Goal: Information Seeking & Learning: Learn about a topic

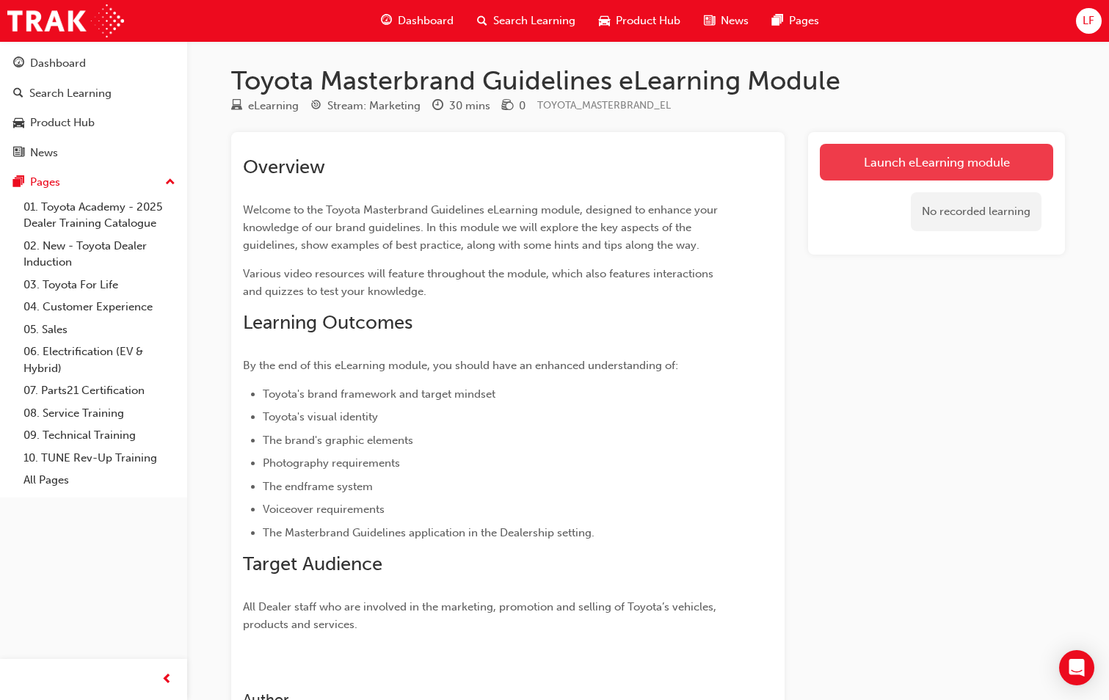
click at [931, 158] on link "Launch eLearning module" at bounding box center [936, 162] width 233 height 37
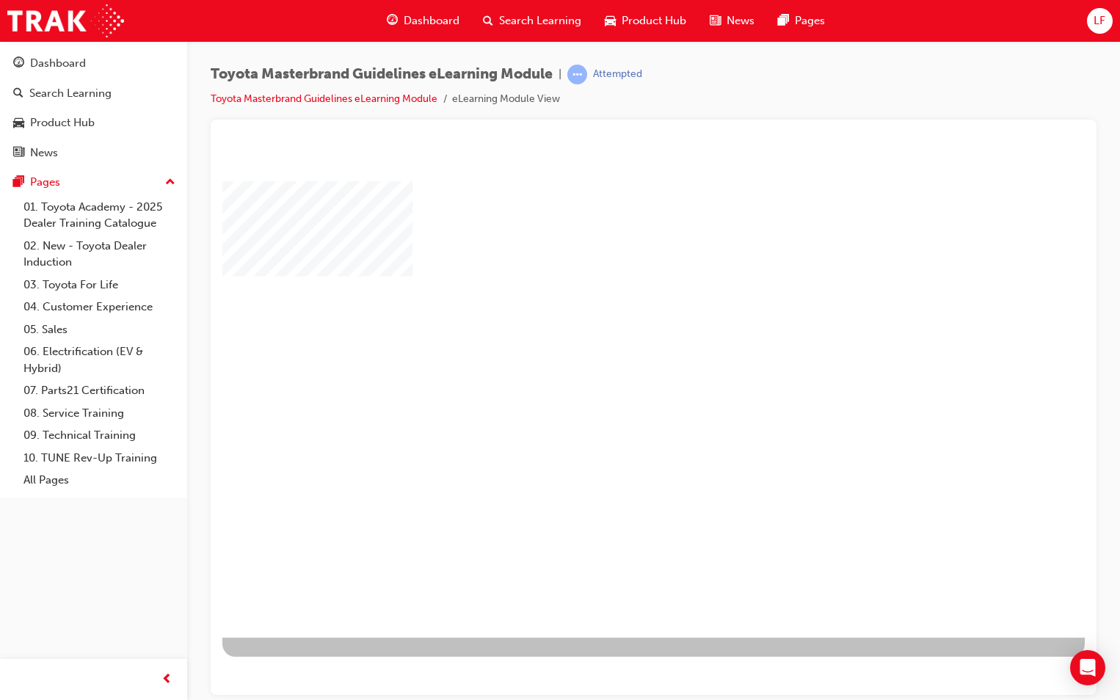
click at [616, 372] on div "play" at bounding box center [616, 372] width 0 height 0
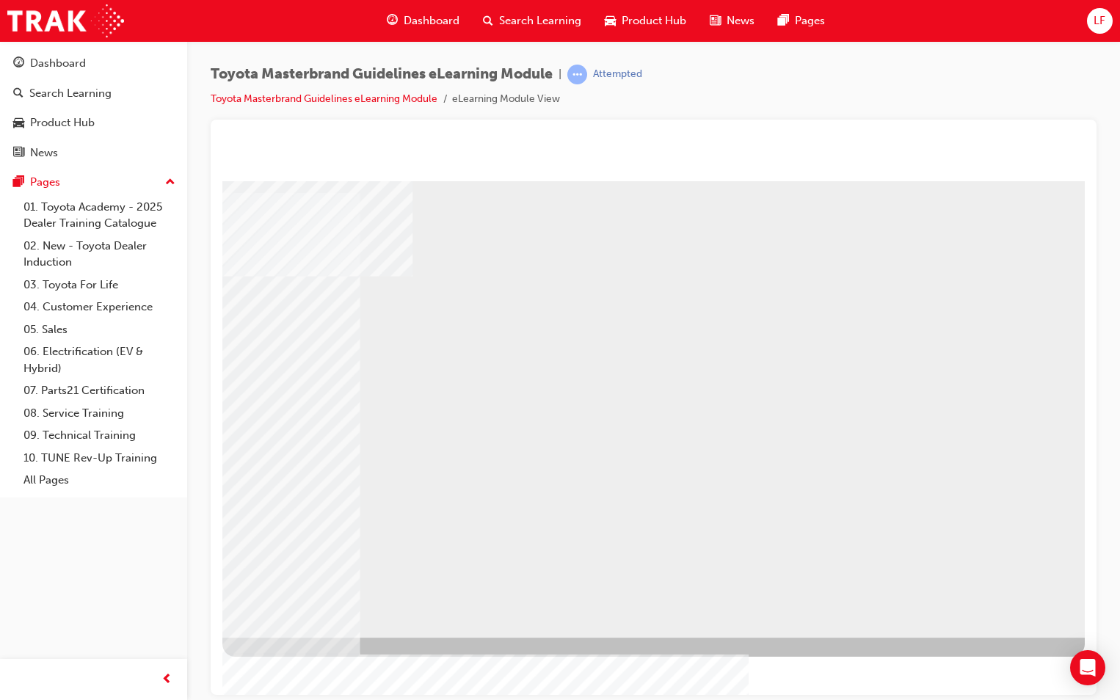
click at [302, 637] on div "BACK Trigger this button to go to the previous slide" at bounding box center [262, 648] width 80 height 23
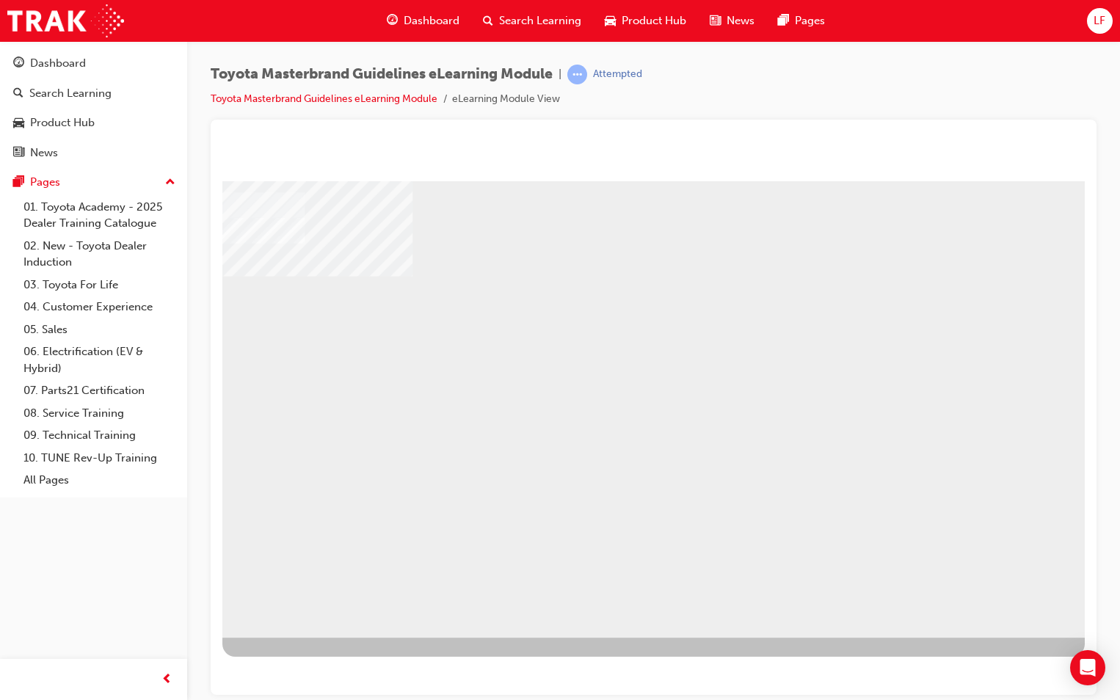
click at [302, 660] on div "NEXT Trigger this button to go to the next slide" at bounding box center [262, 671] width 80 height 23
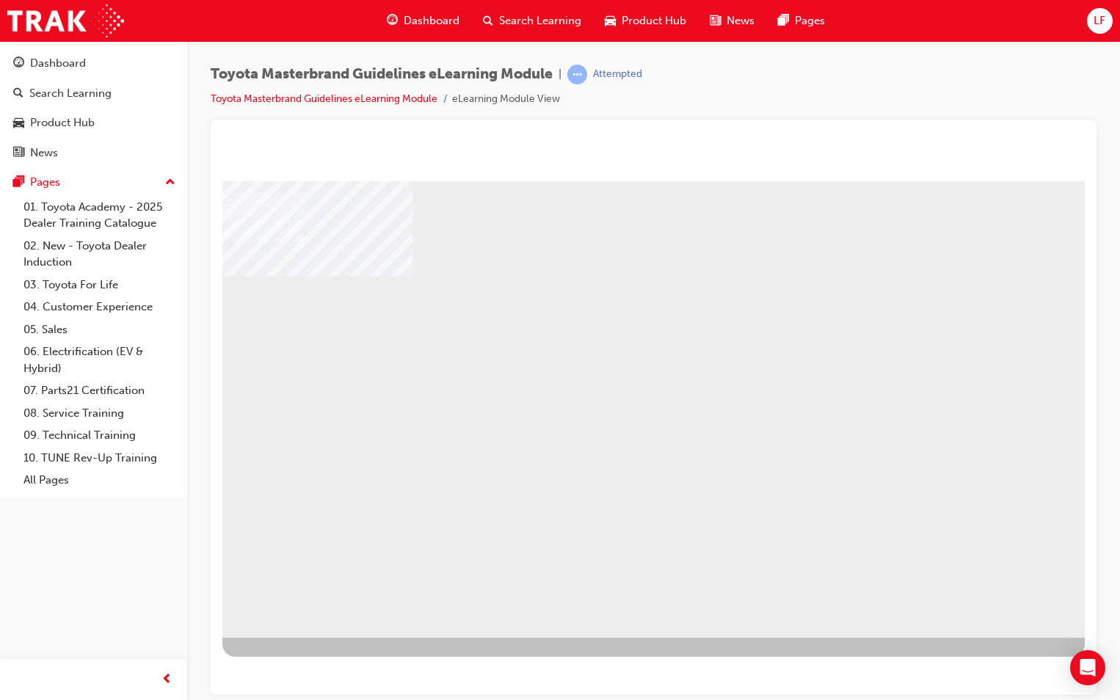
click at [302, 660] on div "NEXT Trigger this button to go to the next slide" at bounding box center [262, 671] width 80 height 23
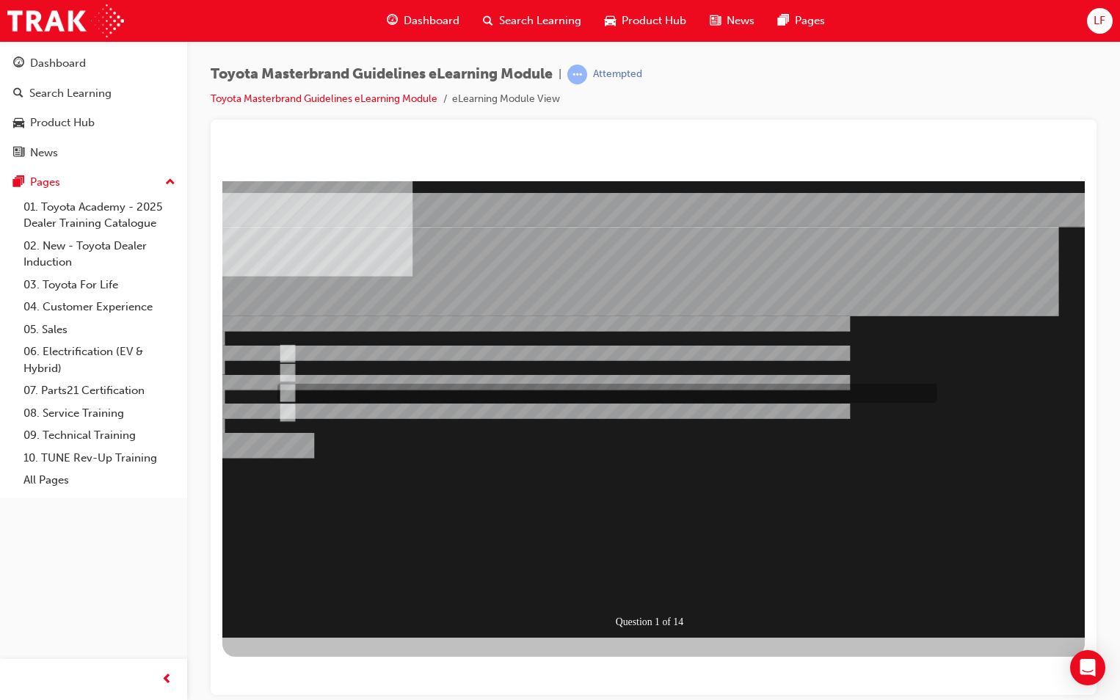
radio input "false"
radio input "true"
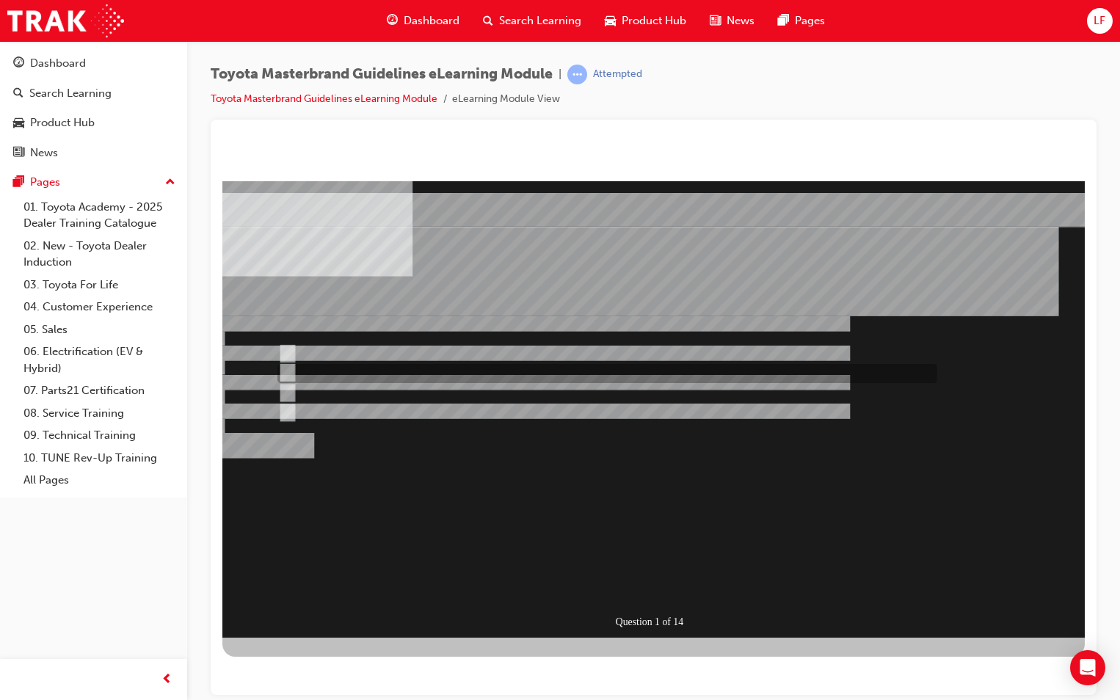
radio input "true"
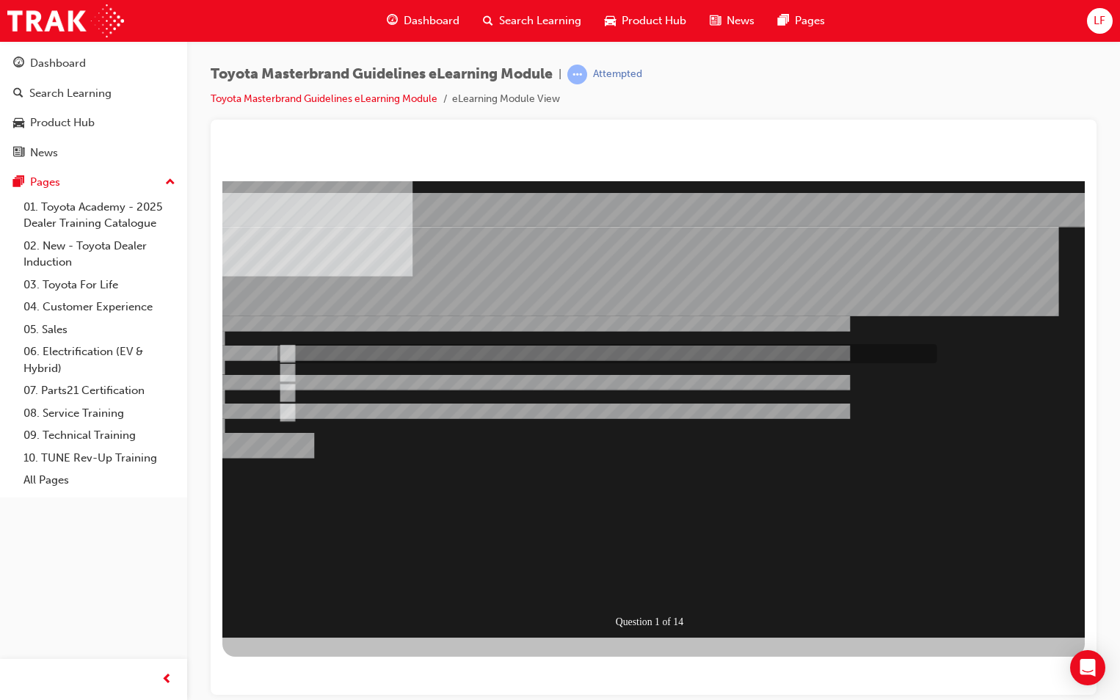
radio input "true"
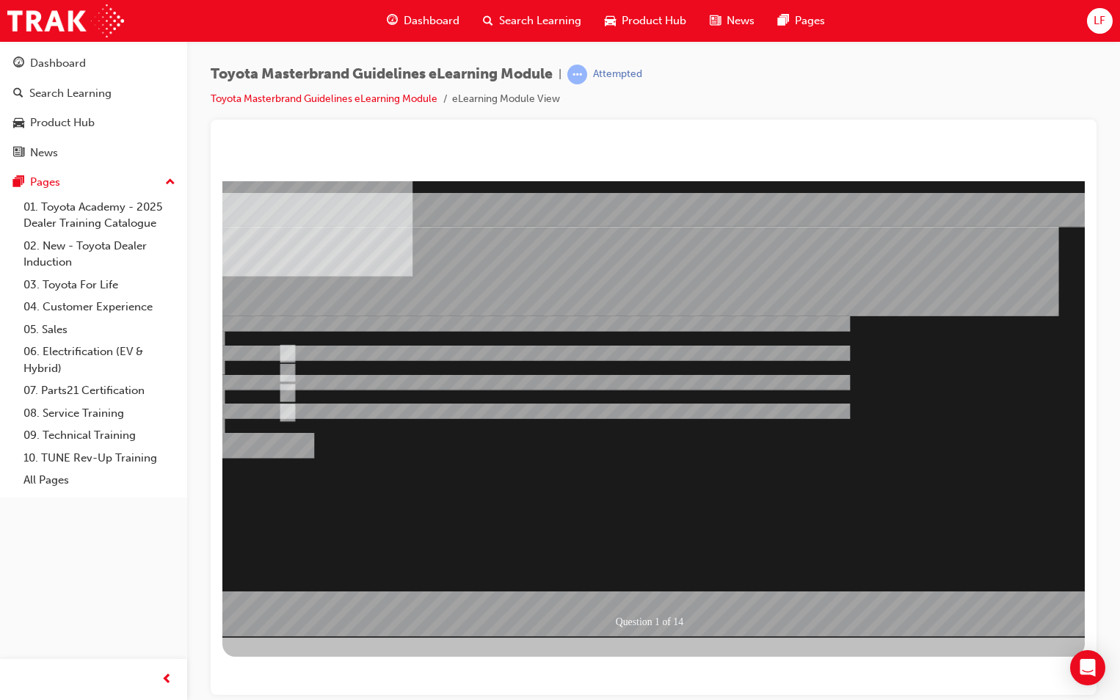
click at [649, 585] on div at bounding box center [653, 409] width 862 height 456
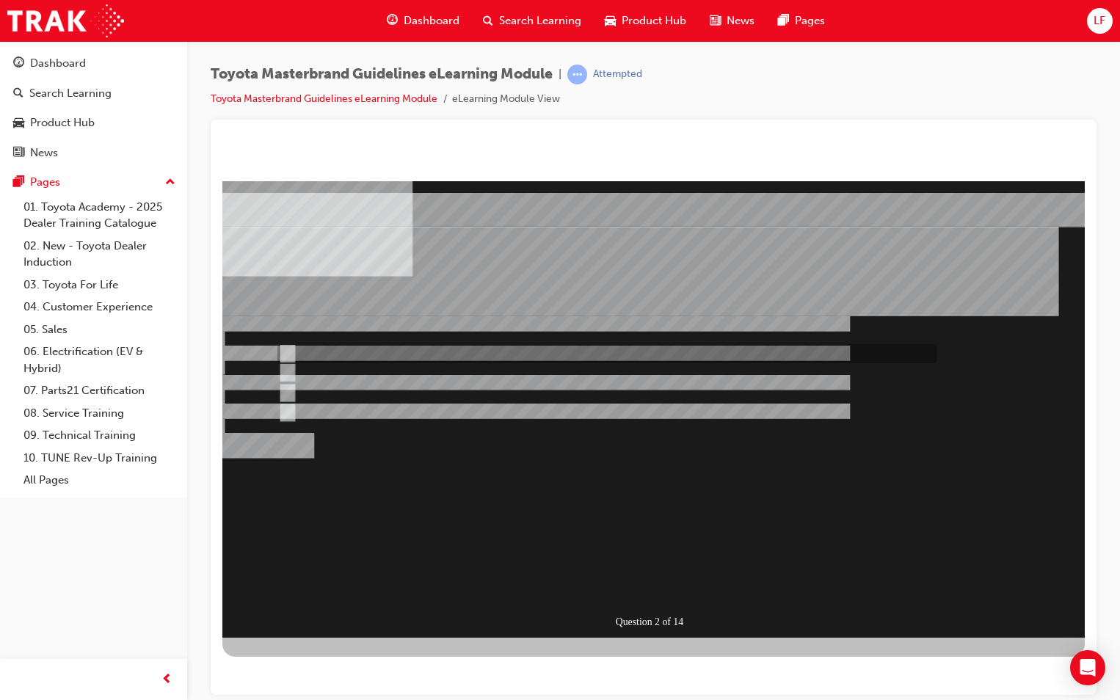
radio input "true"
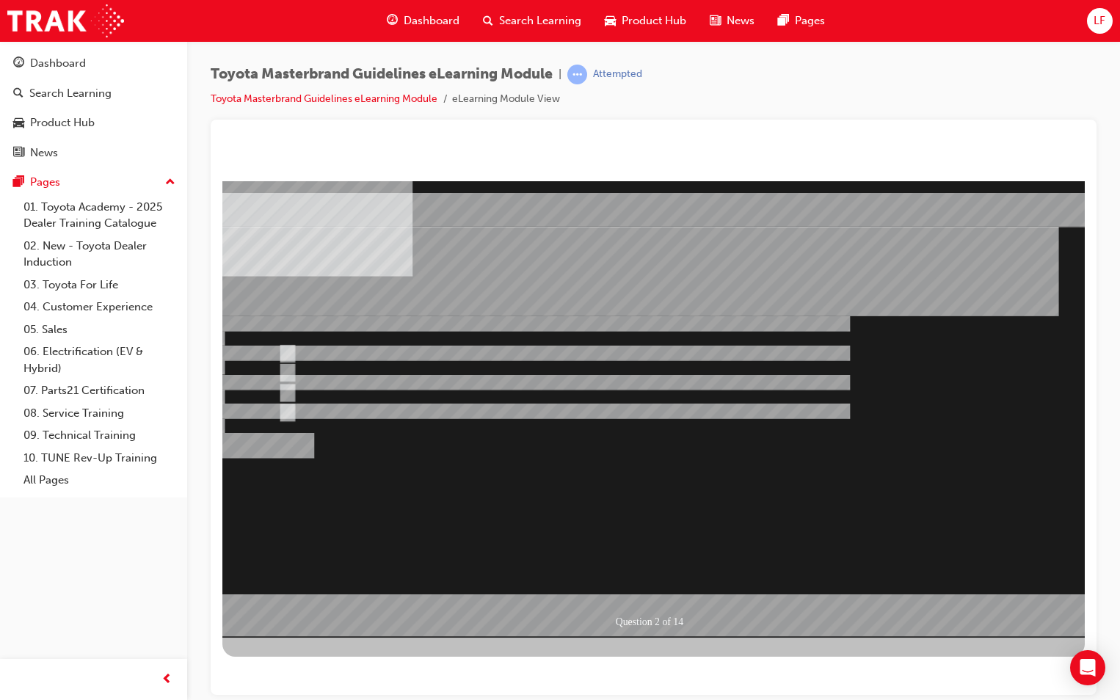
click at [289, 368] on div at bounding box center [653, 409] width 862 height 456
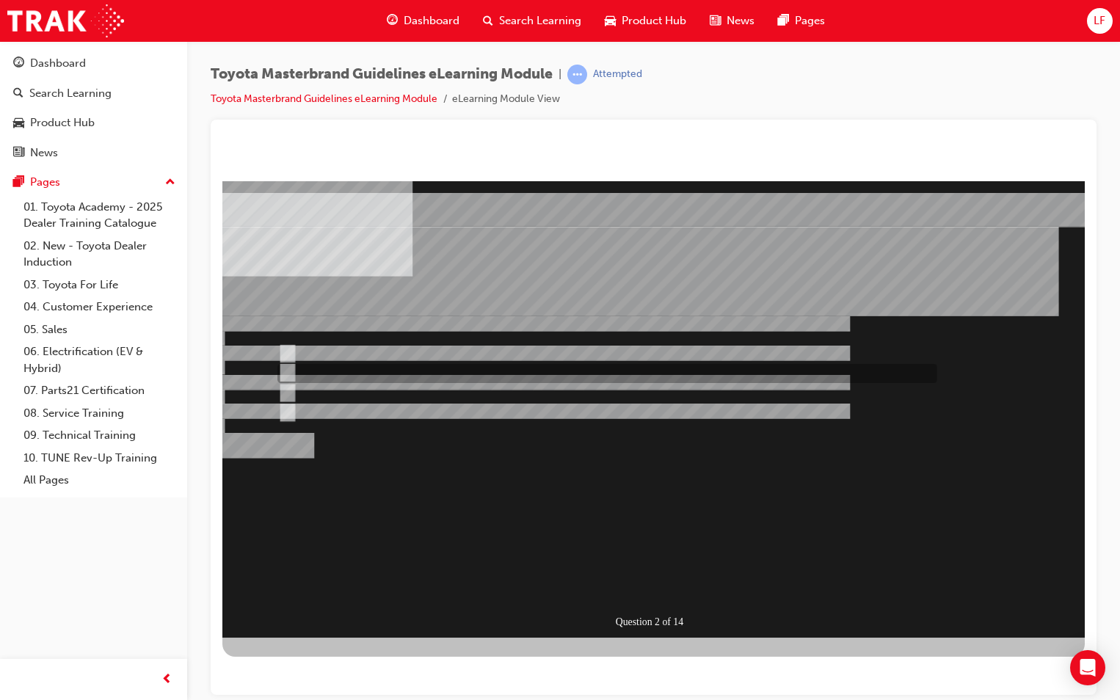
radio input "true"
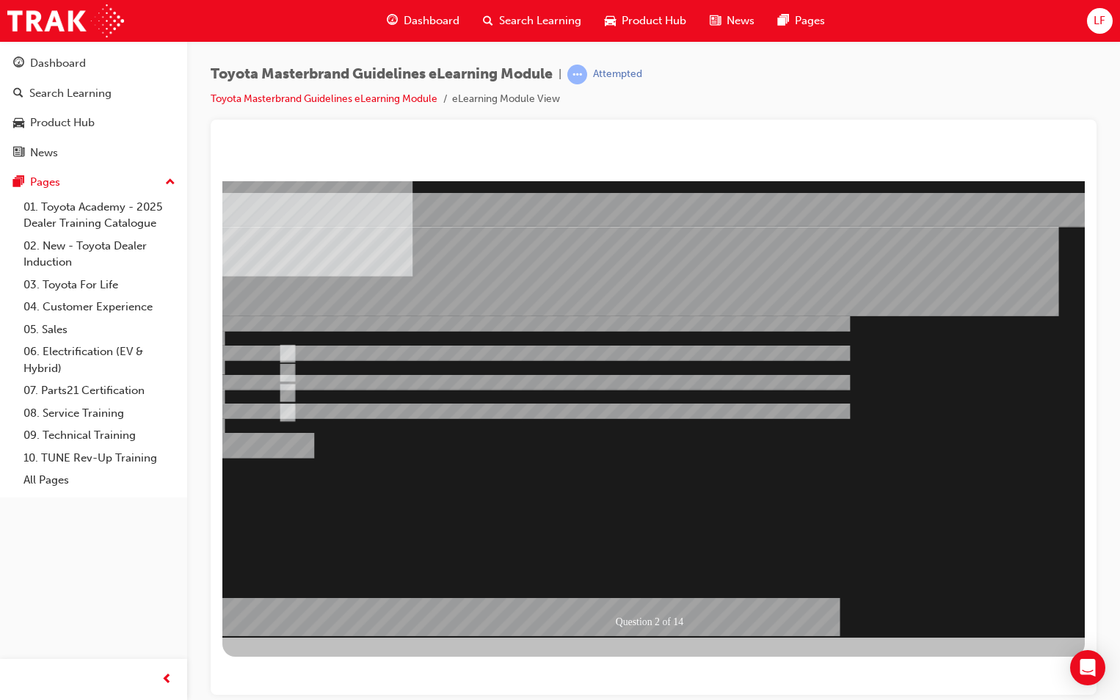
click at [284, 389] on div at bounding box center [653, 409] width 862 height 456
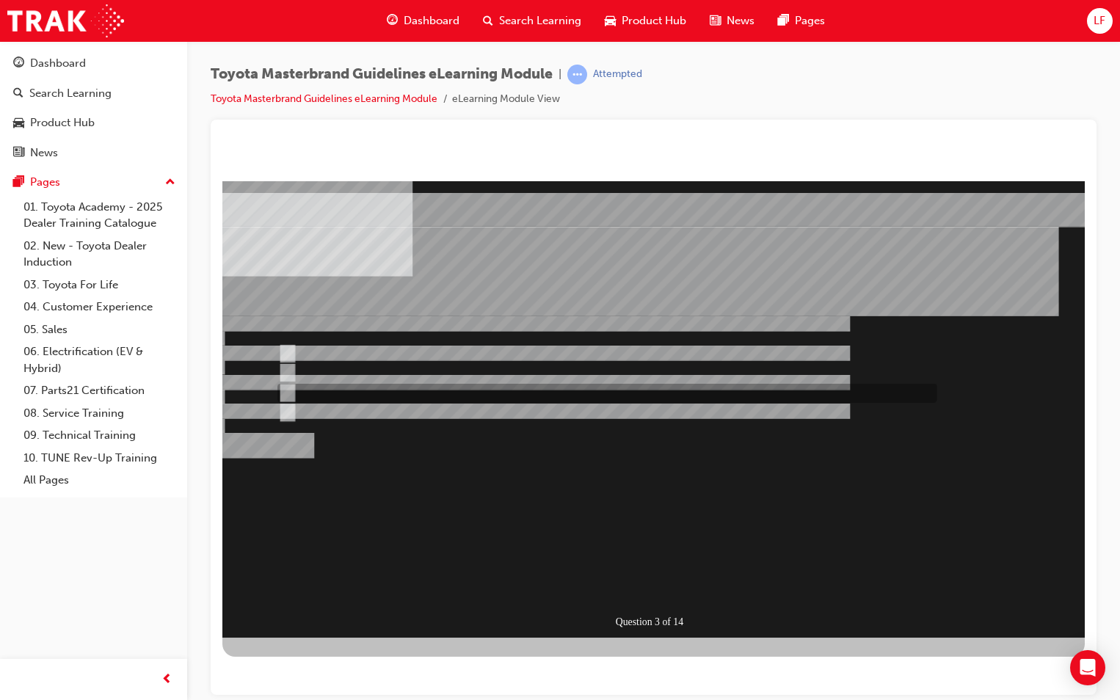
radio input "true"
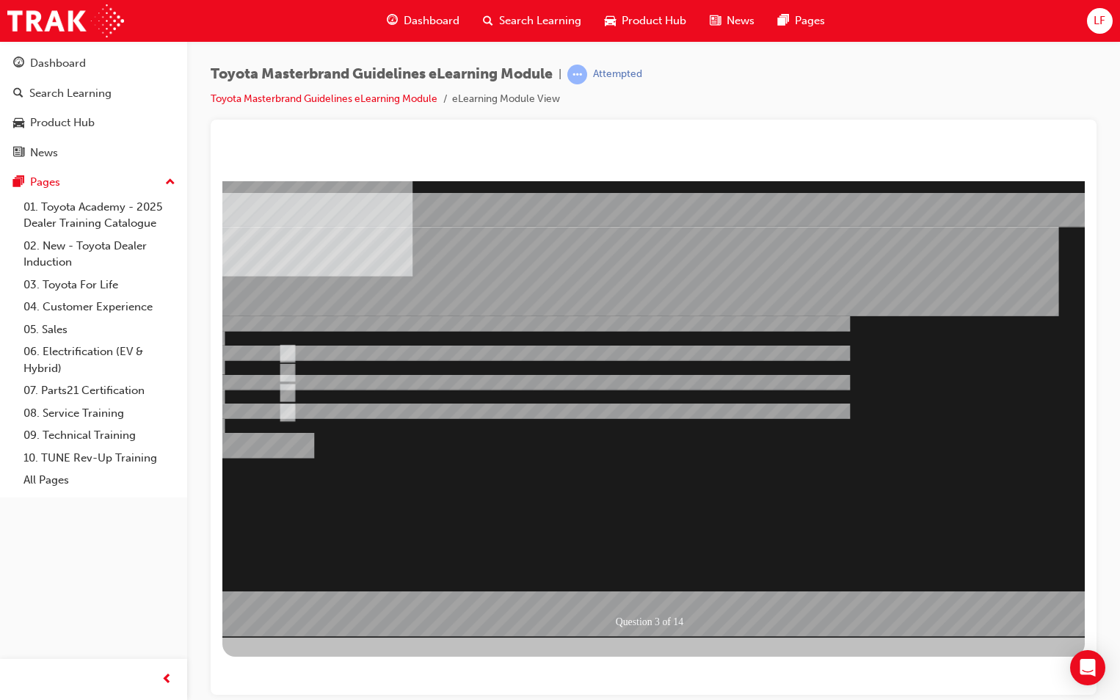
click at [641, 589] on div at bounding box center [653, 409] width 862 height 456
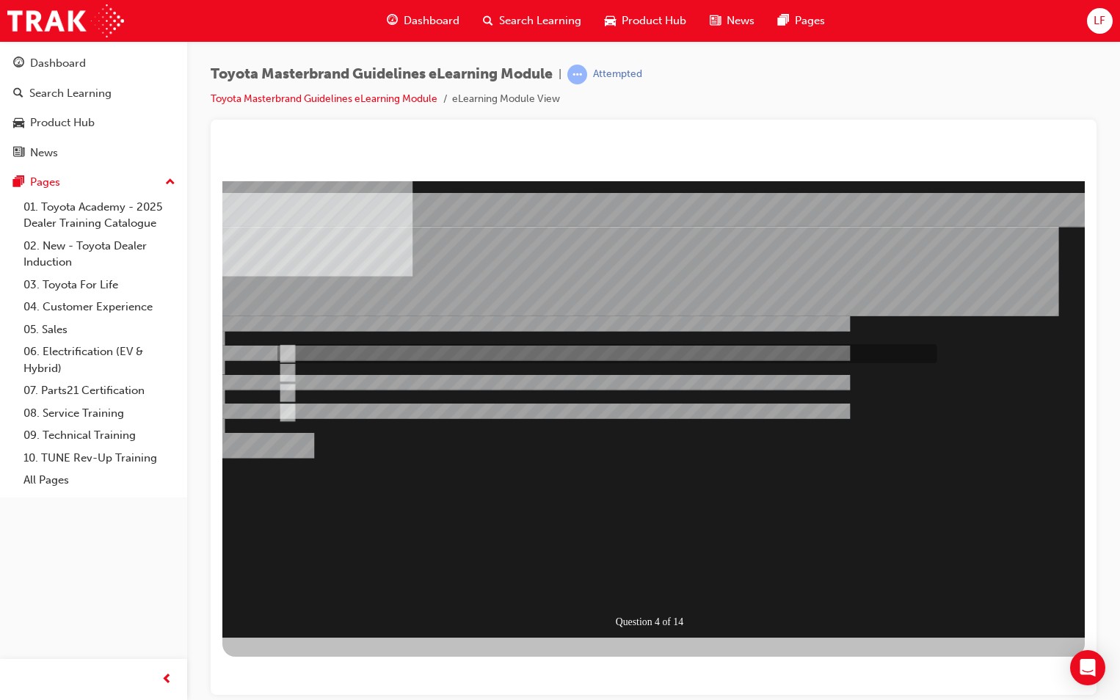
radio input "true"
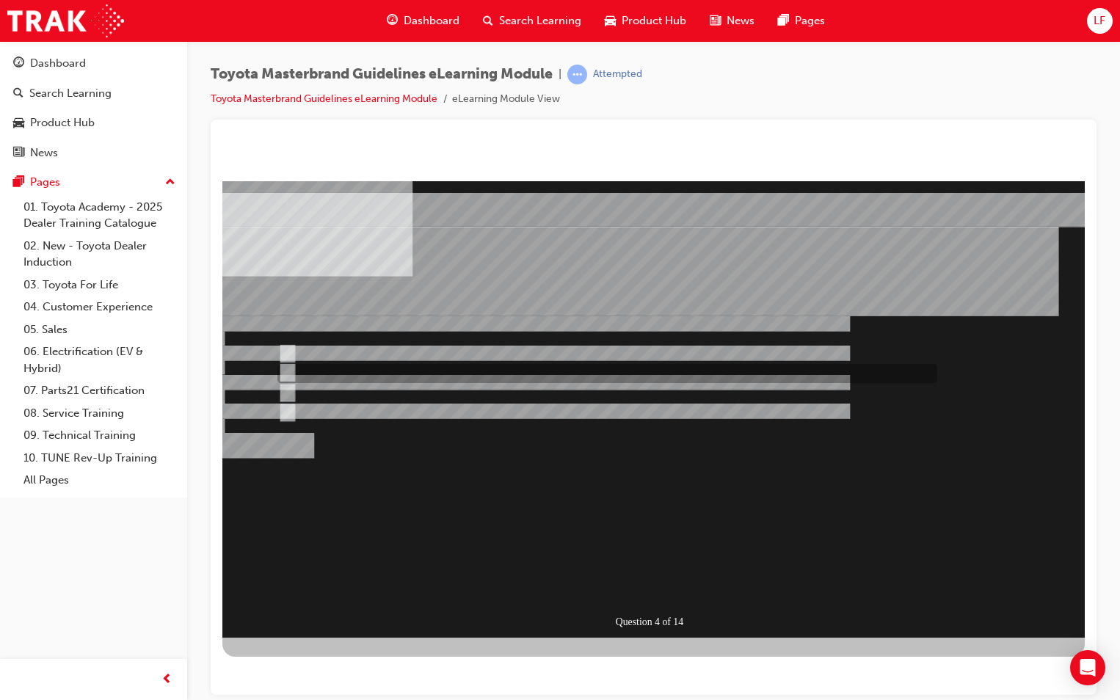
radio input "true"
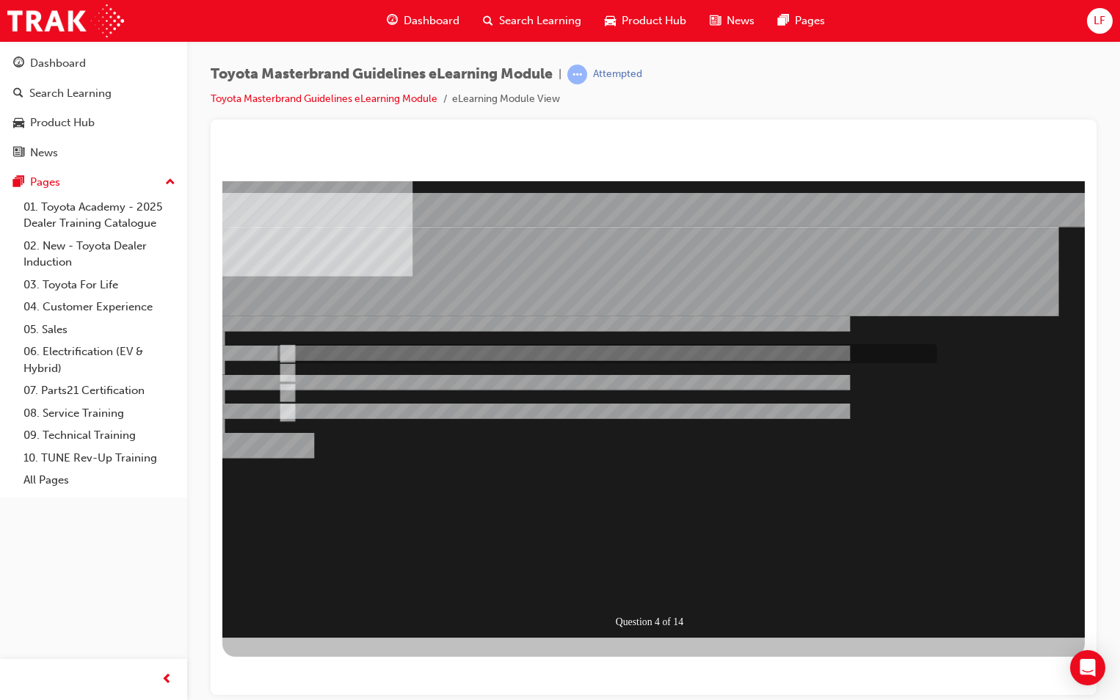
radio input "true"
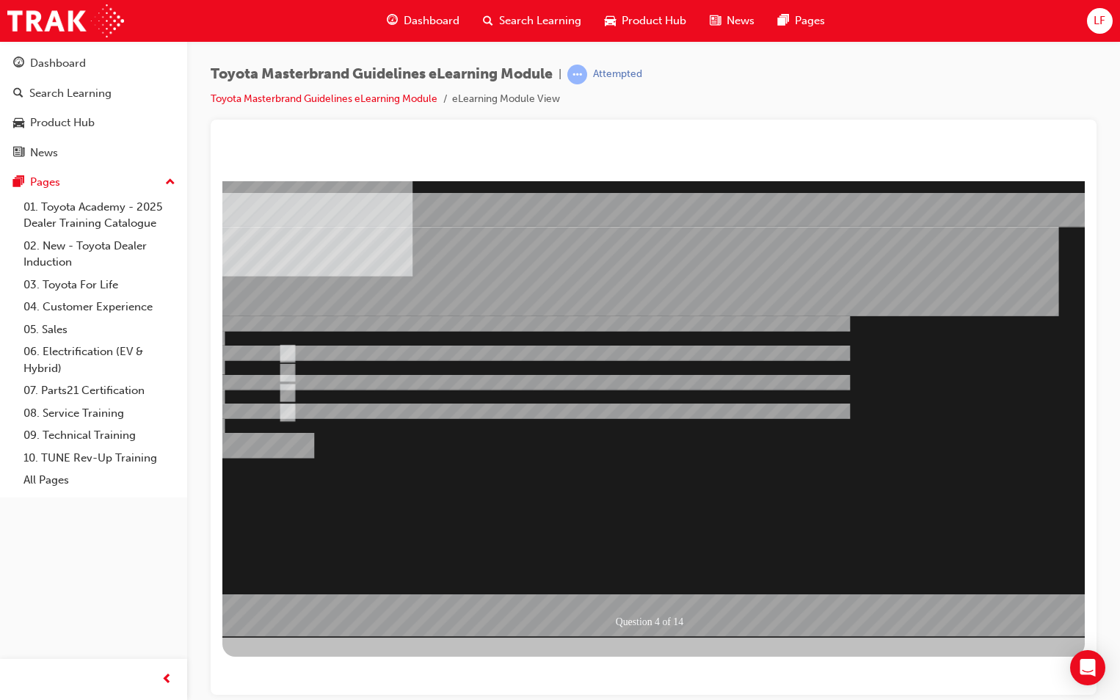
click at [288, 366] on div at bounding box center [653, 409] width 862 height 456
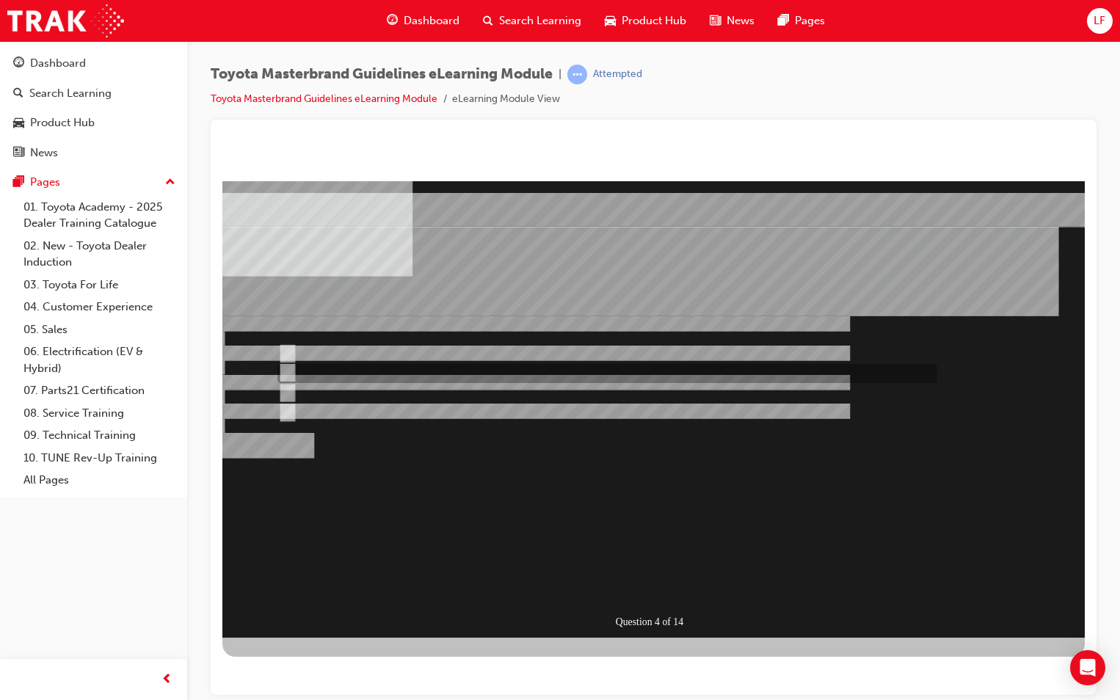
radio input "true"
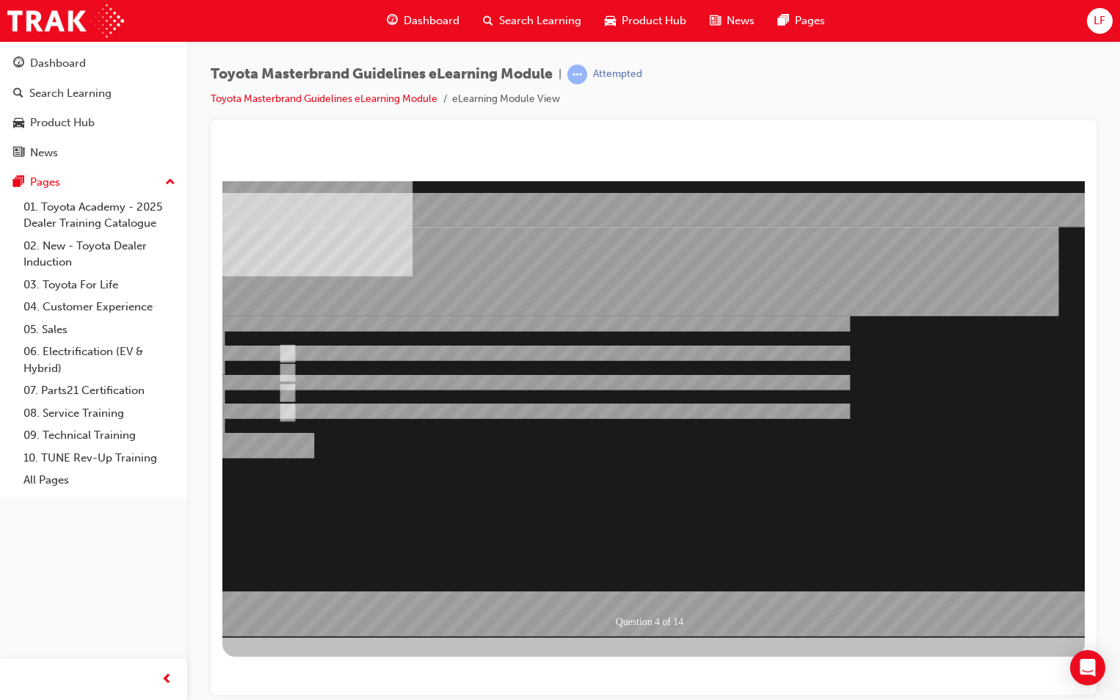
click at [640, 586] on div at bounding box center [653, 409] width 862 height 456
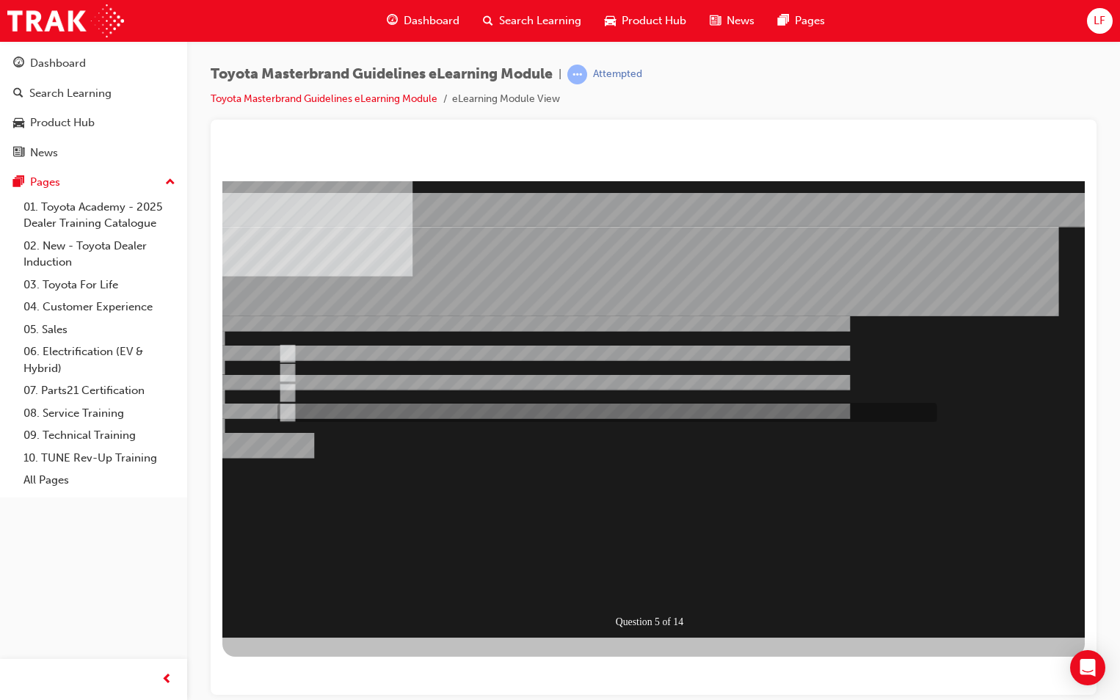
radio input "true"
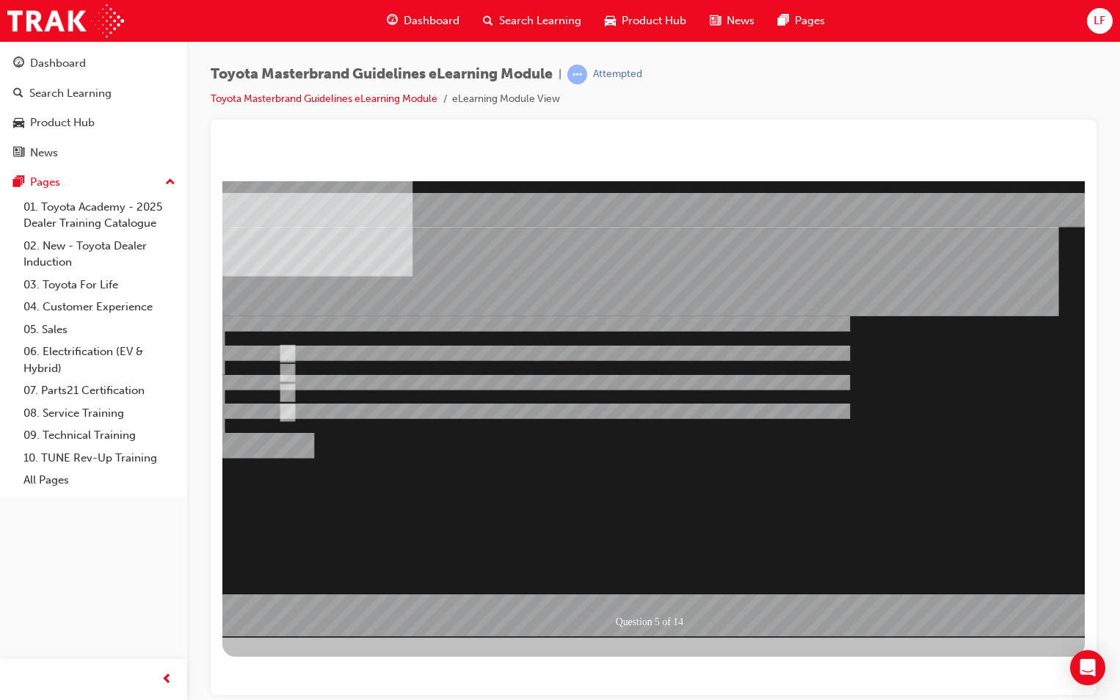
click at [285, 348] on div at bounding box center [653, 409] width 862 height 456
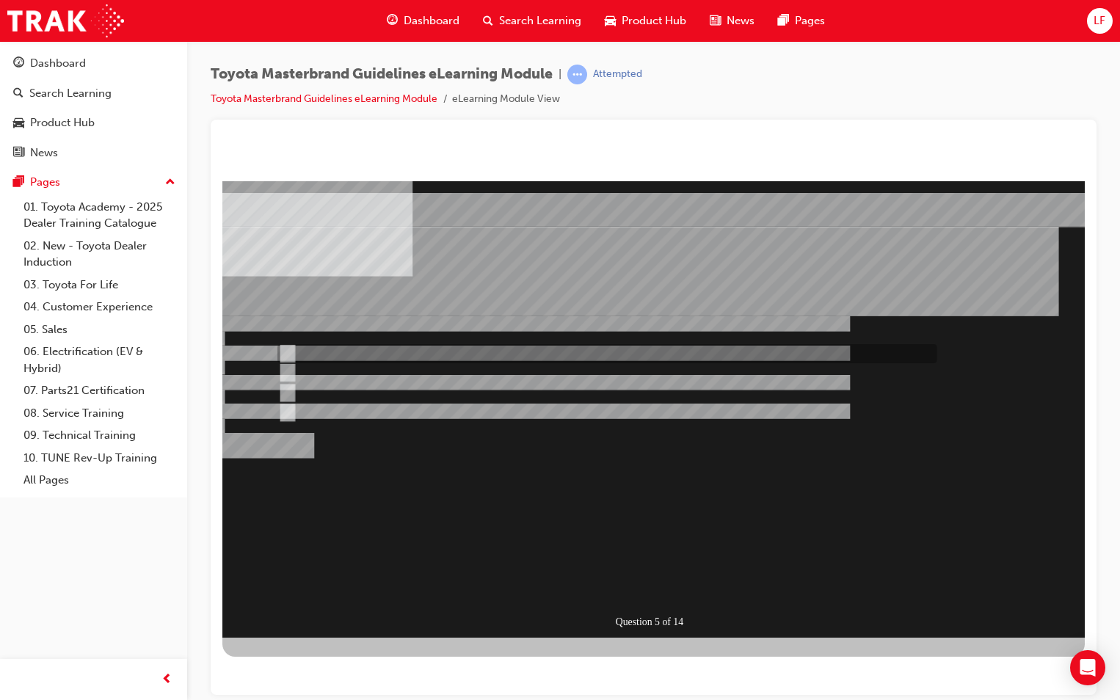
radio input "true"
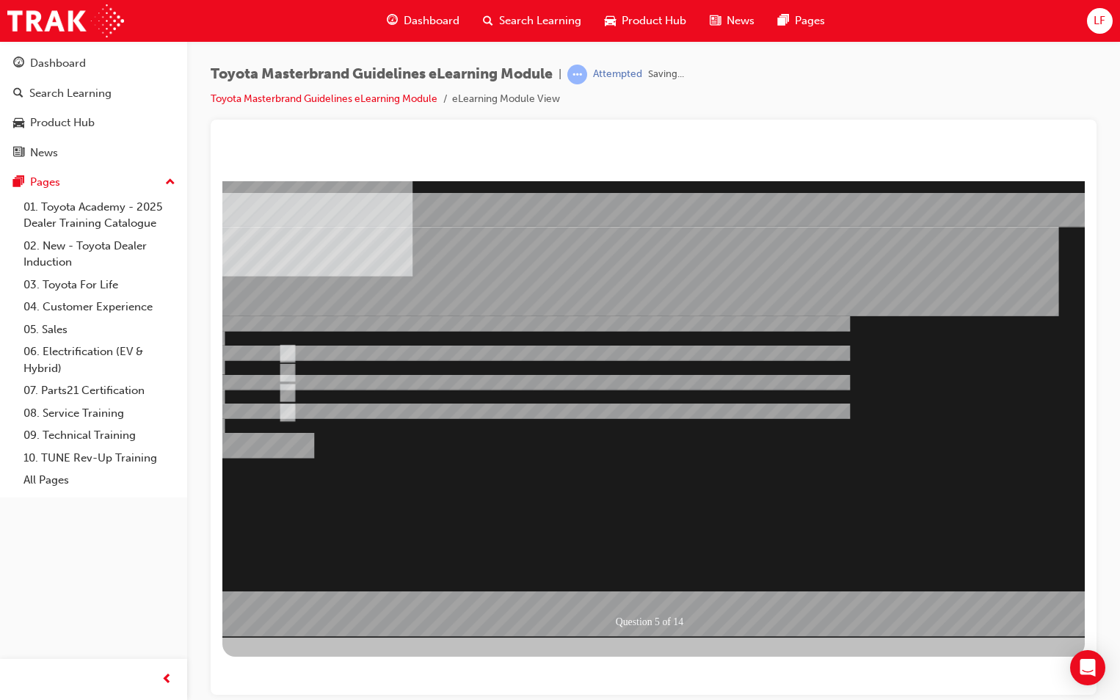
click at [643, 579] on div at bounding box center [653, 409] width 862 height 456
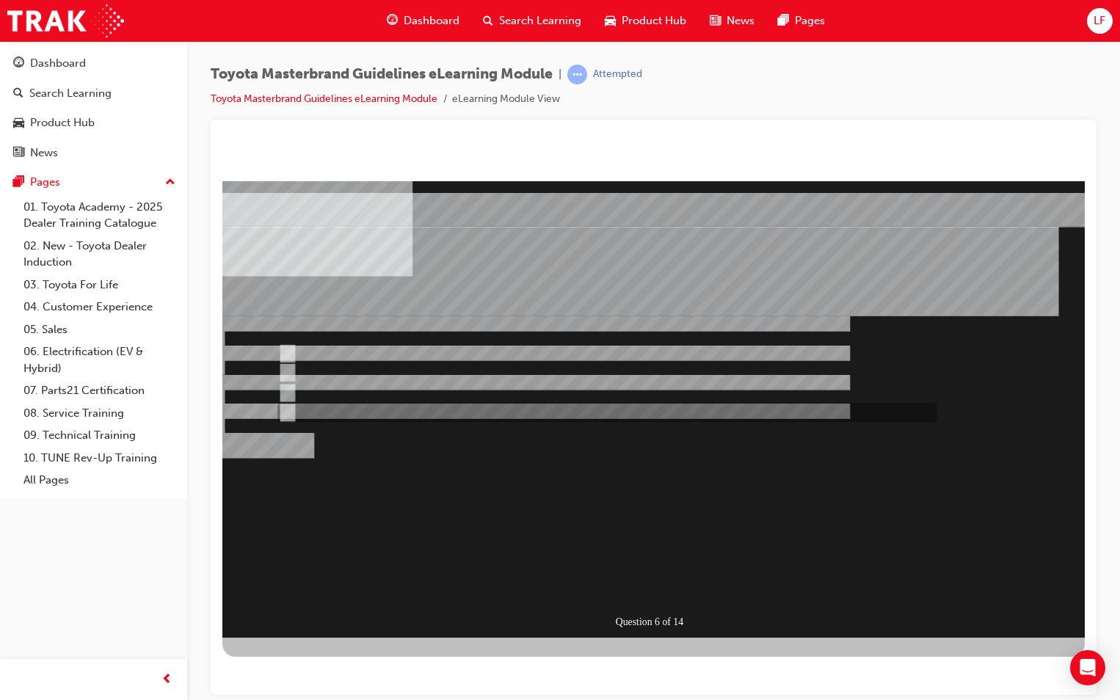
radio input "true"
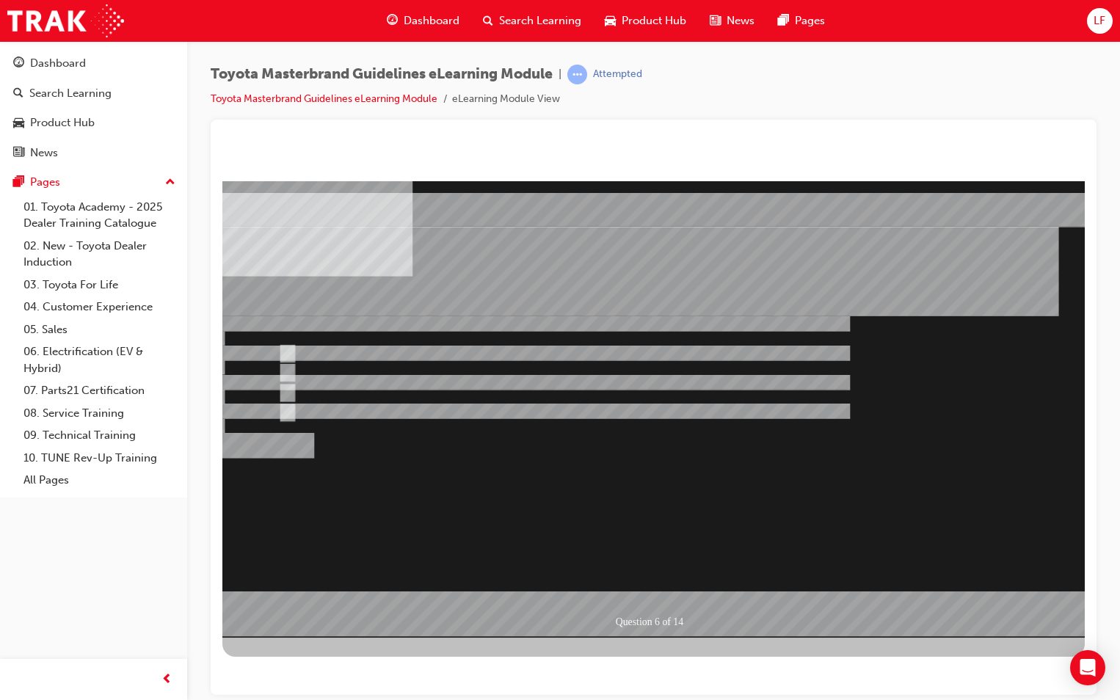
click at [660, 589] on div at bounding box center [653, 409] width 862 height 456
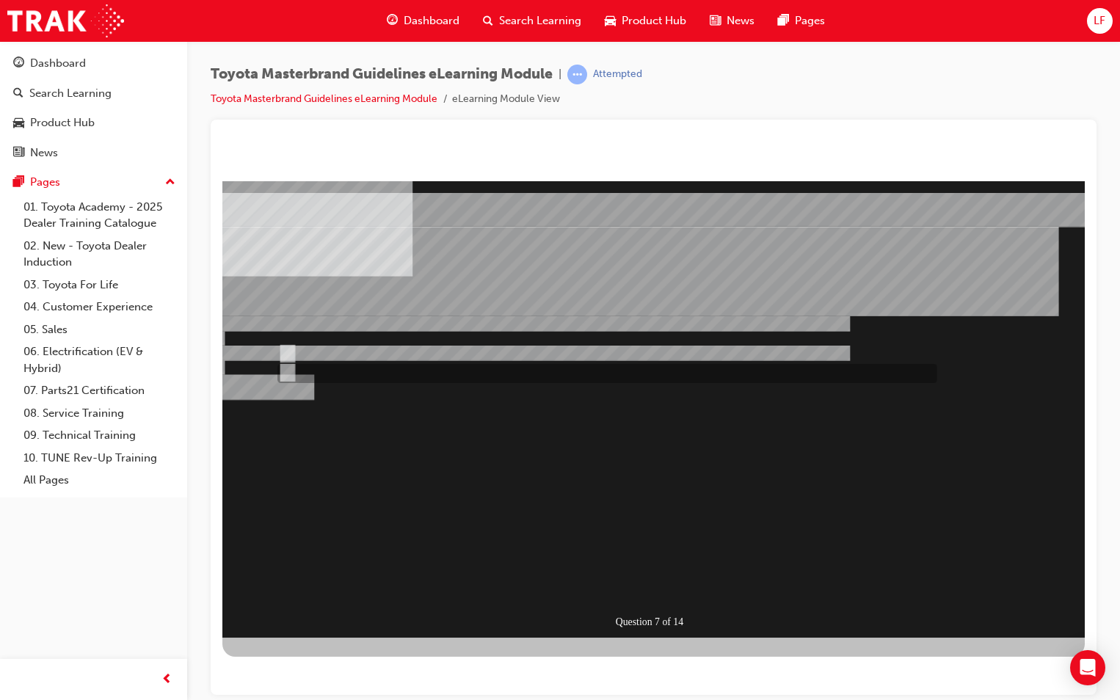
radio input "true"
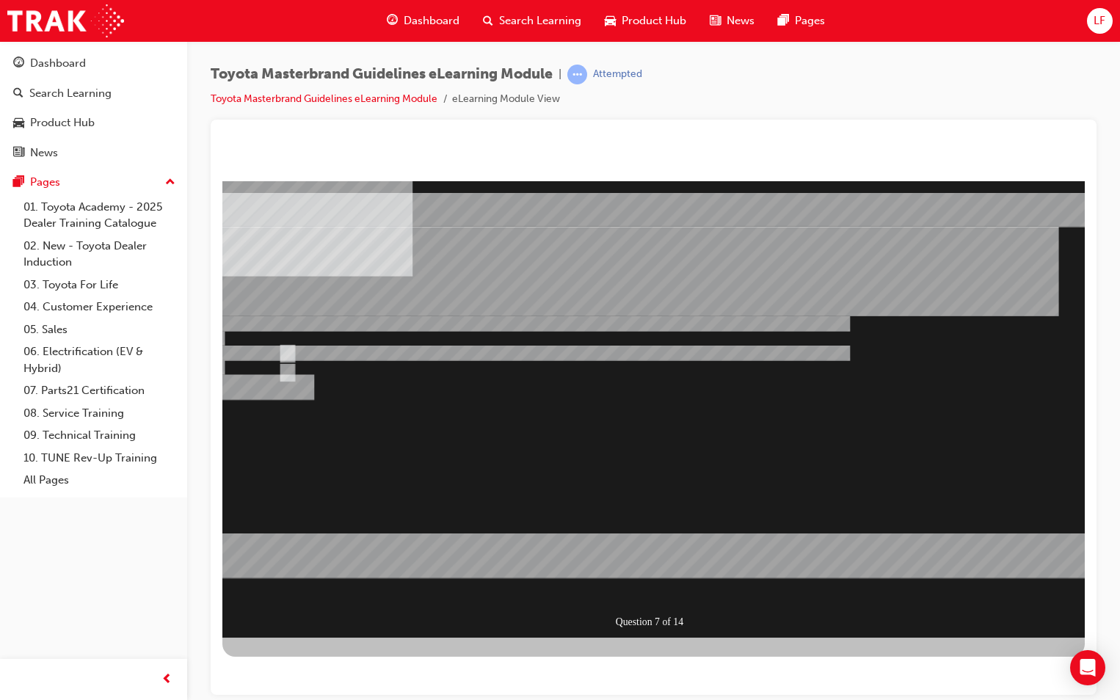
click at [644, 581] on div at bounding box center [653, 409] width 862 height 456
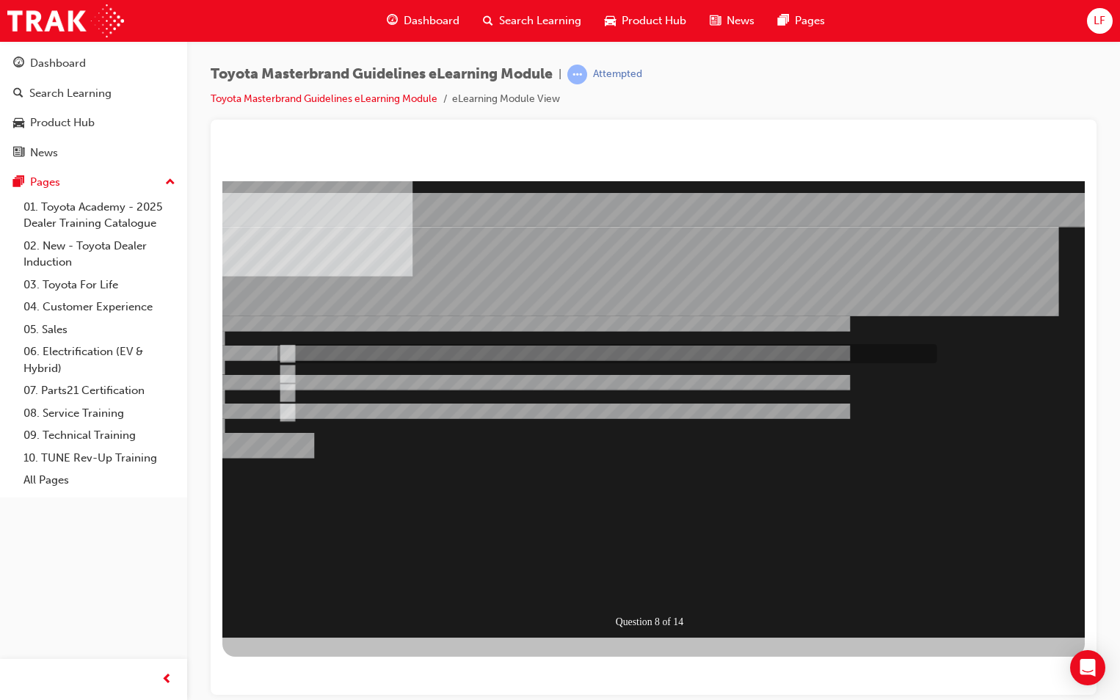
radio input "true"
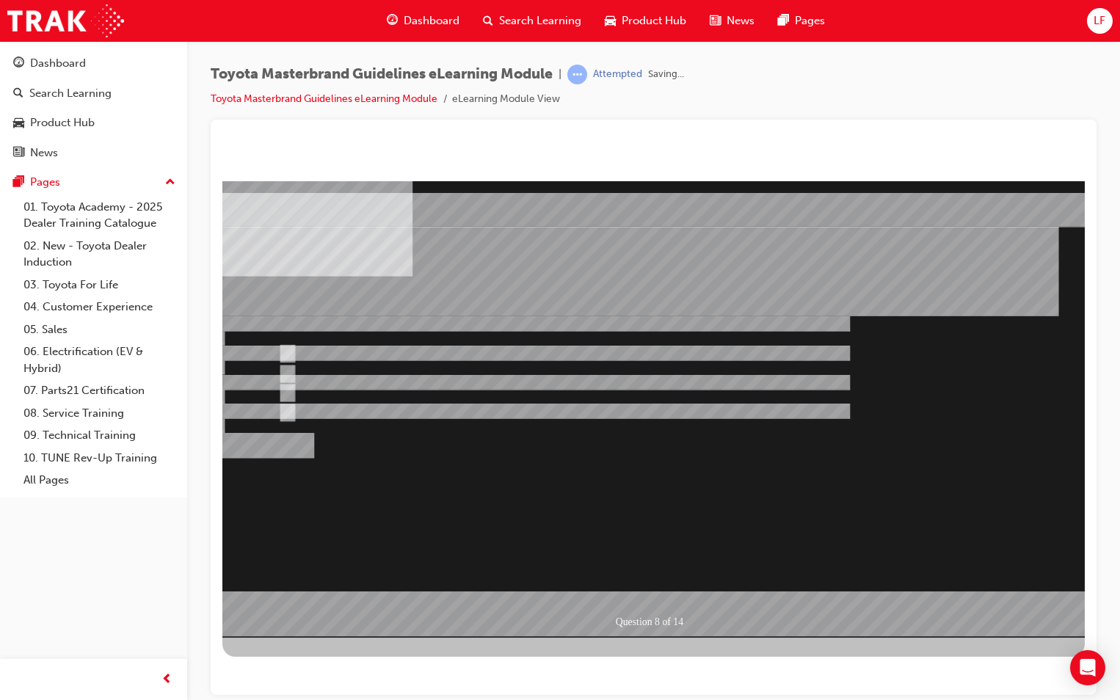
click at [636, 581] on div at bounding box center [653, 409] width 862 height 456
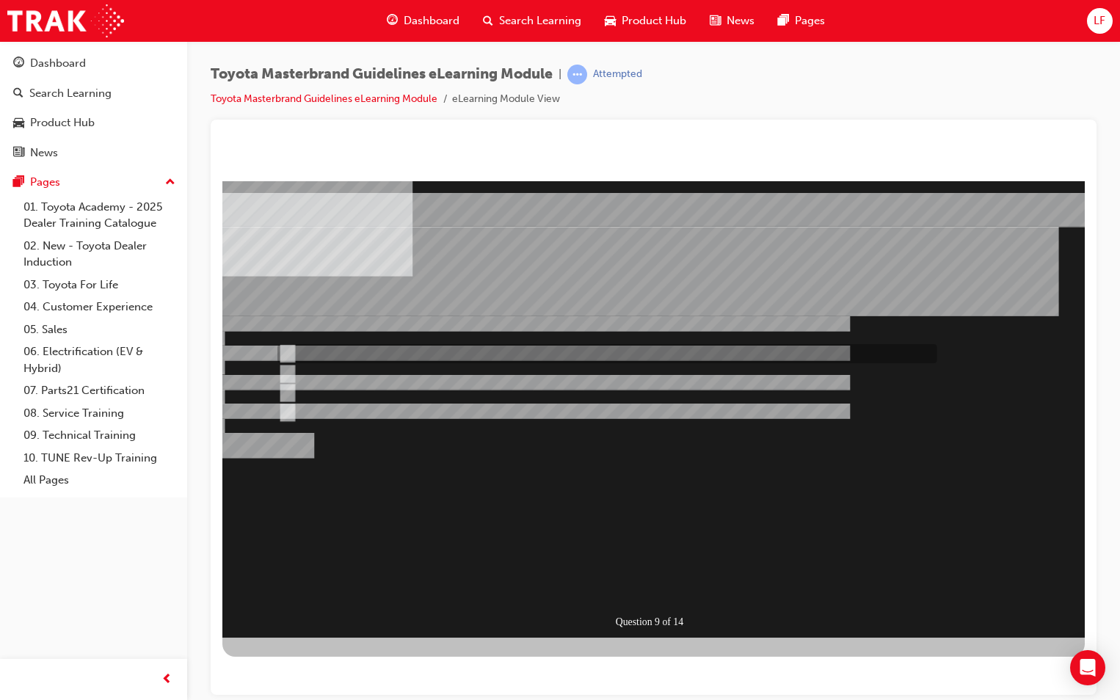
radio input "true"
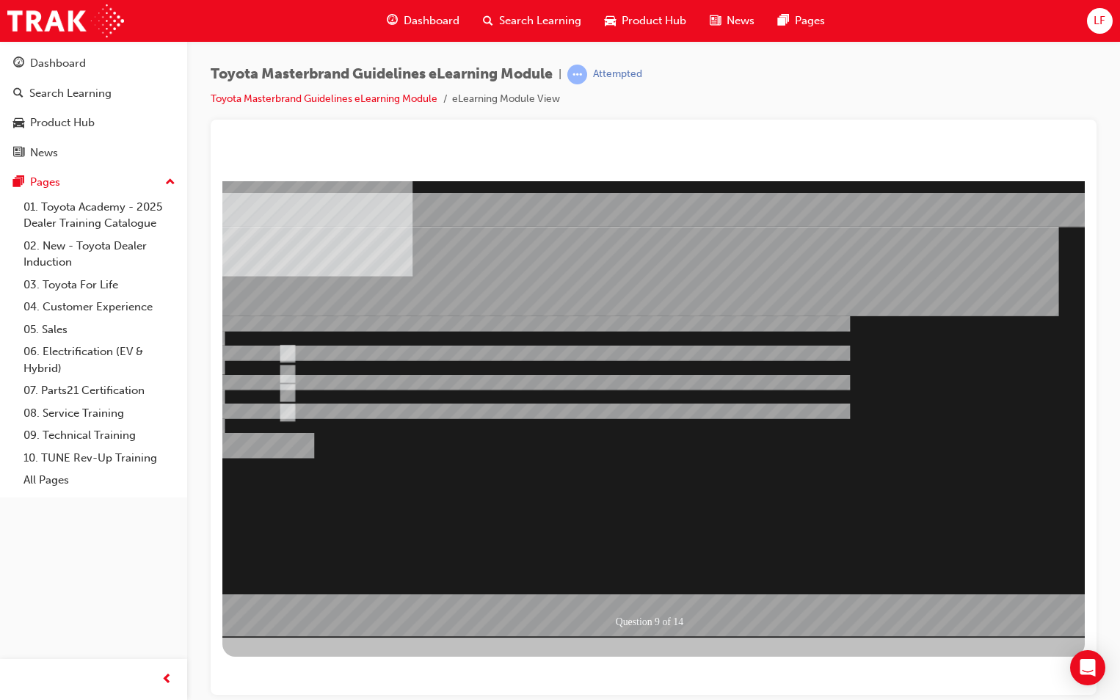
click at [284, 411] on div at bounding box center [653, 409] width 862 height 456
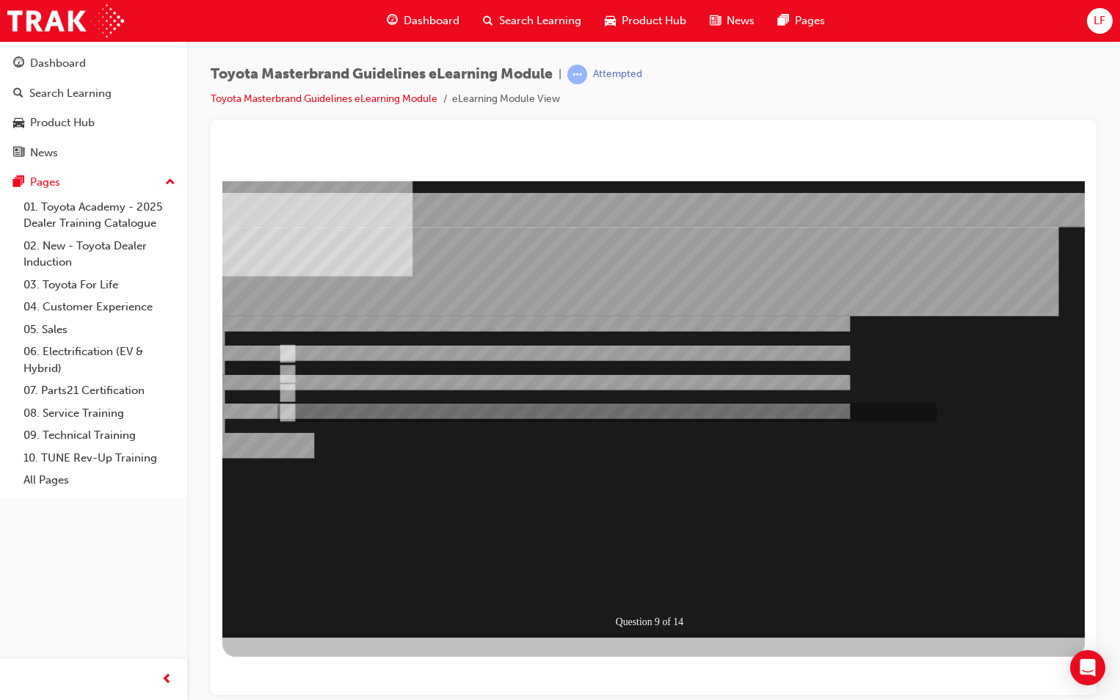
radio input "true"
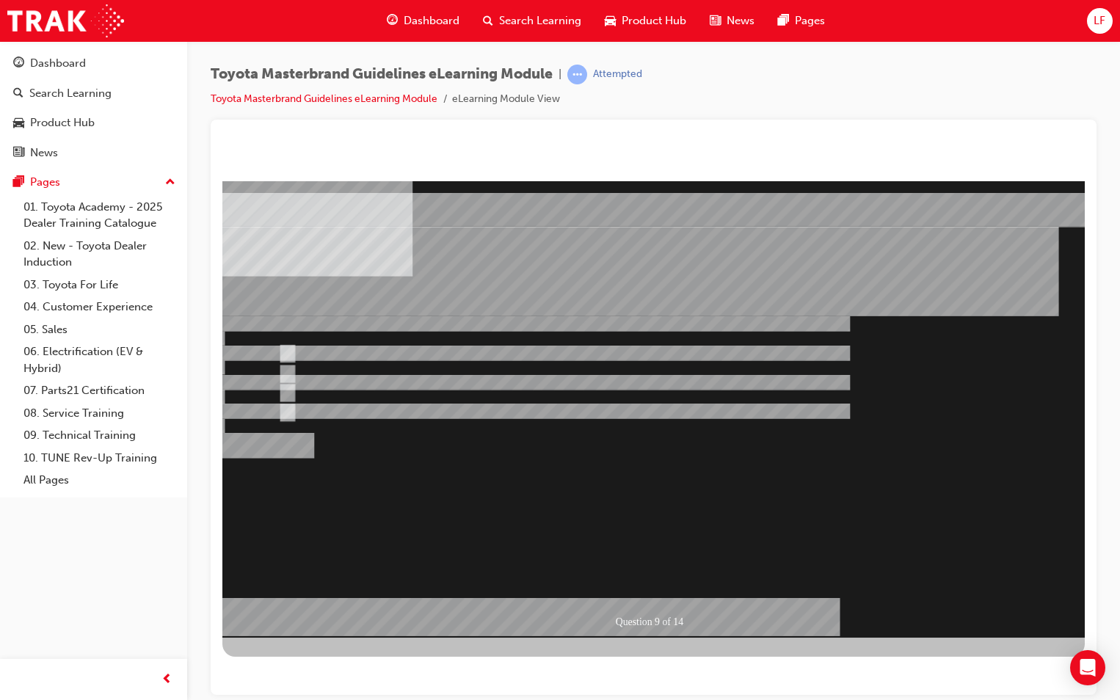
click at [283, 385] on div at bounding box center [653, 409] width 862 height 456
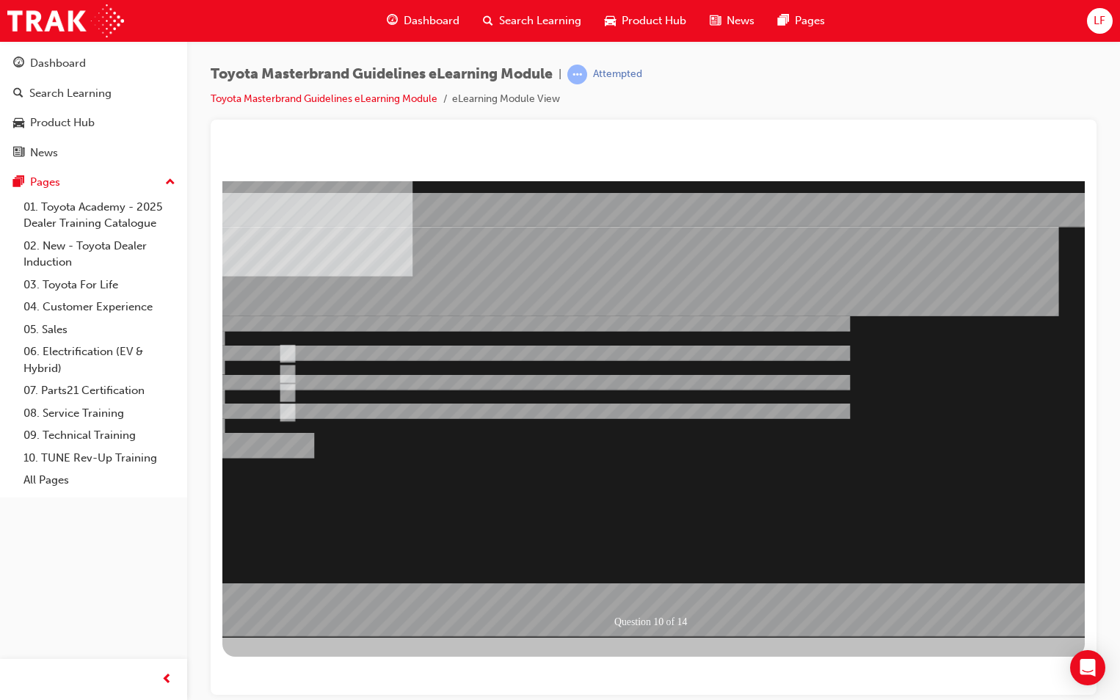
click at [287, 390] on div at bounding box center [653, 409] width 862 height 456
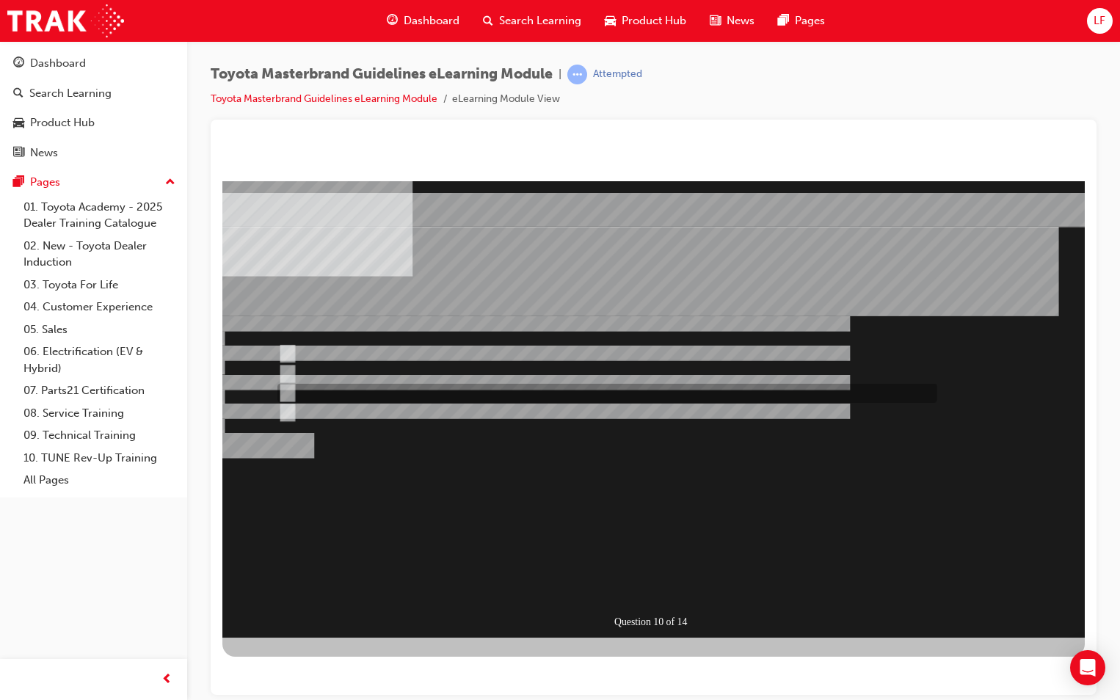
radio input "true"
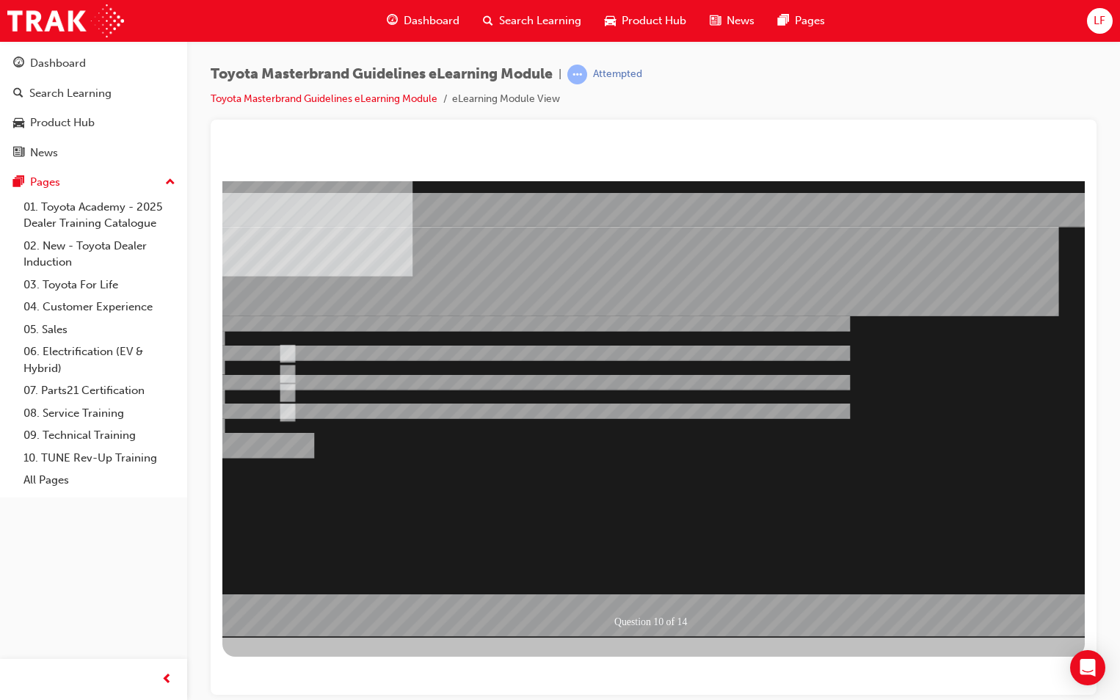
click at [279, 369] on div at bounding box center [653, 409] width 862 height 456
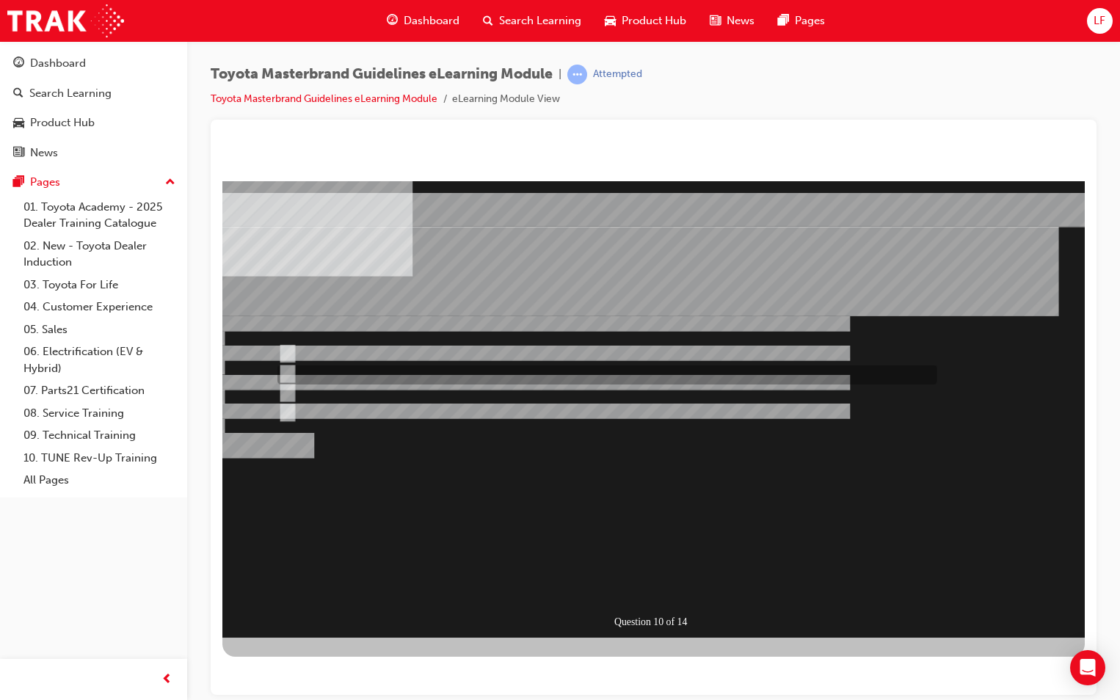
radio input "true"
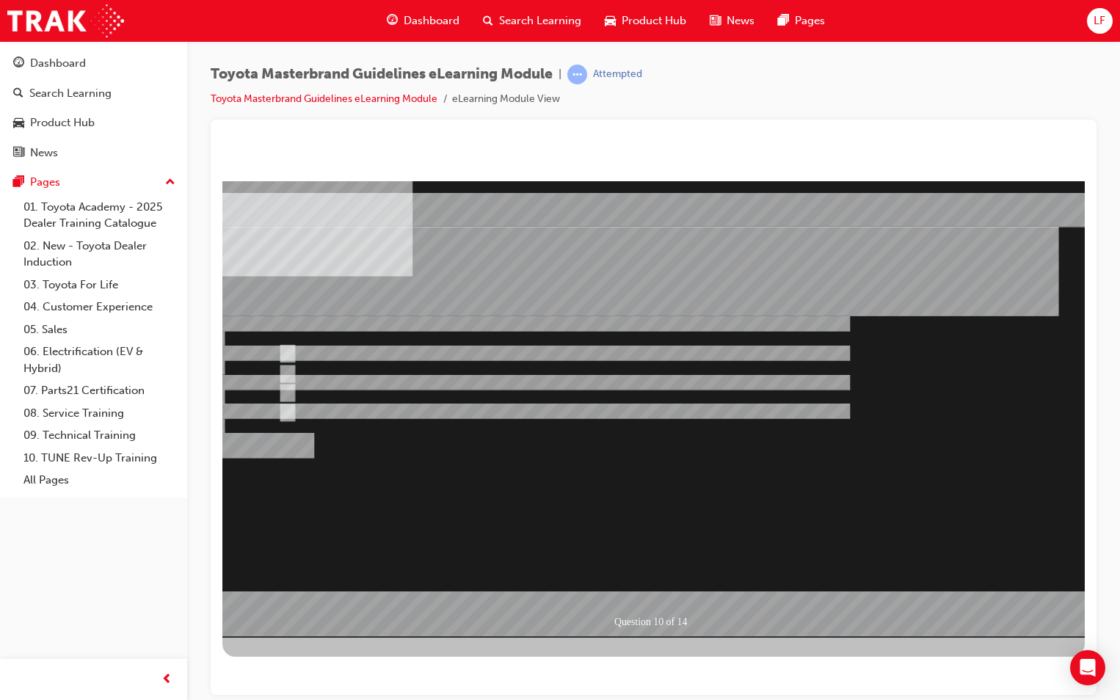
click at [650, 589] on div at bounding box center [653, 409] width 862 height 456
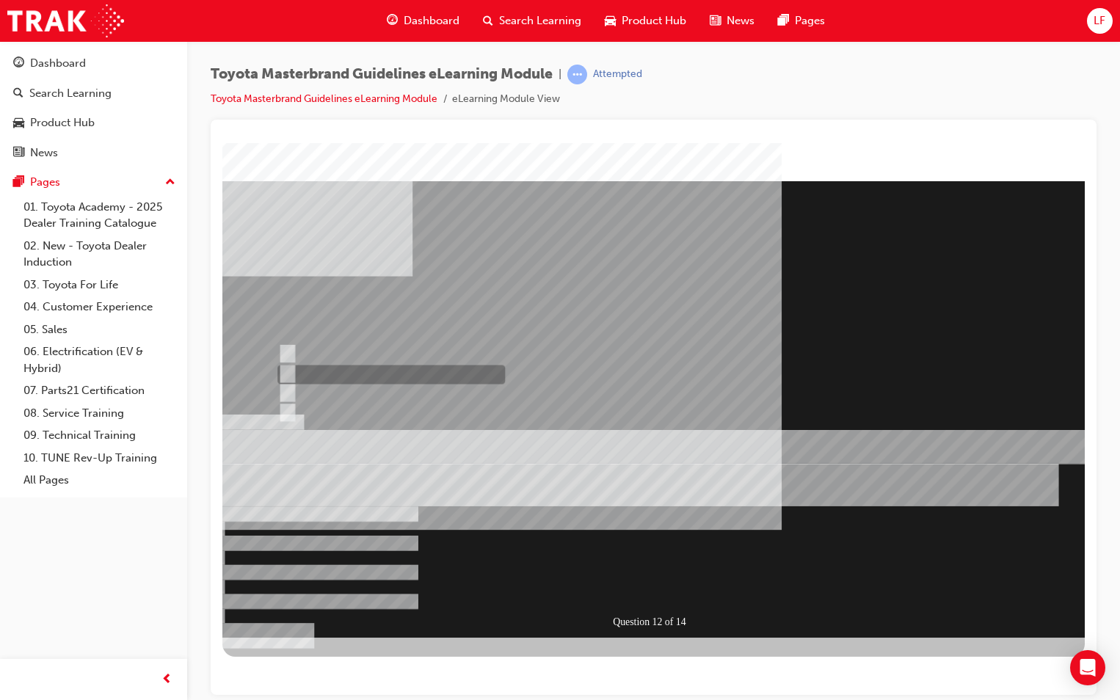
radio input "true"
click at [285, 350] on div at bounding box center [653, 409] width 862 height 456
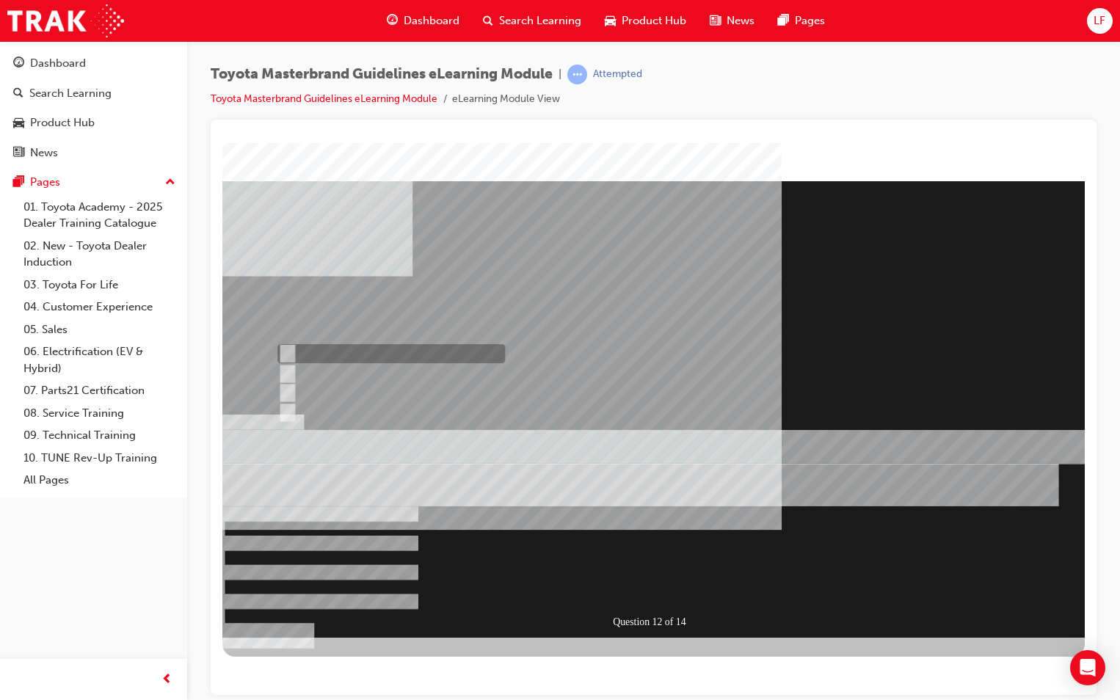
radio input "true"
click at [654, 581] on div at bounding box center [653, 409] width 862 height 456
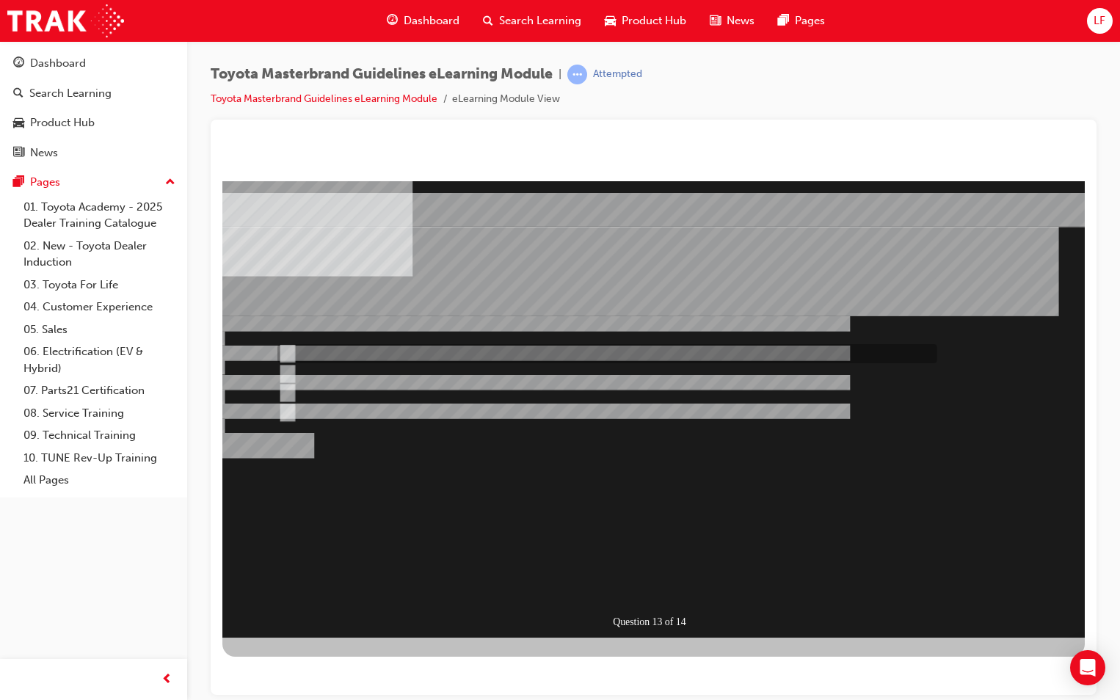
radio input "true"
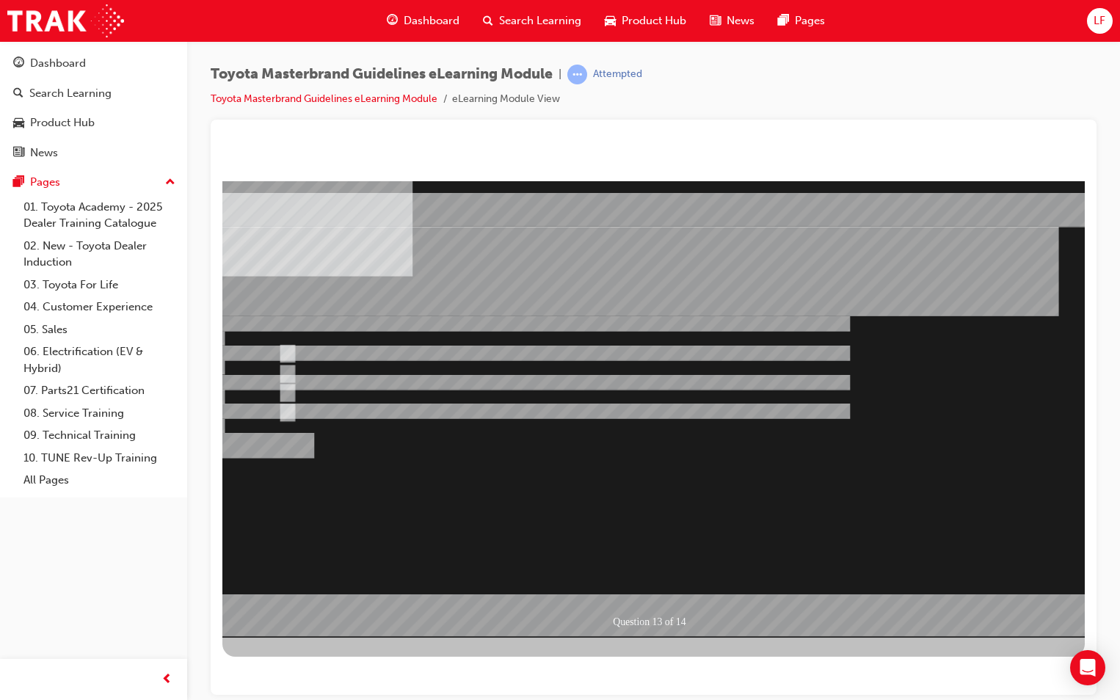
click at [288, 410] on div at bounding box center [653, 409] width 862 height 456
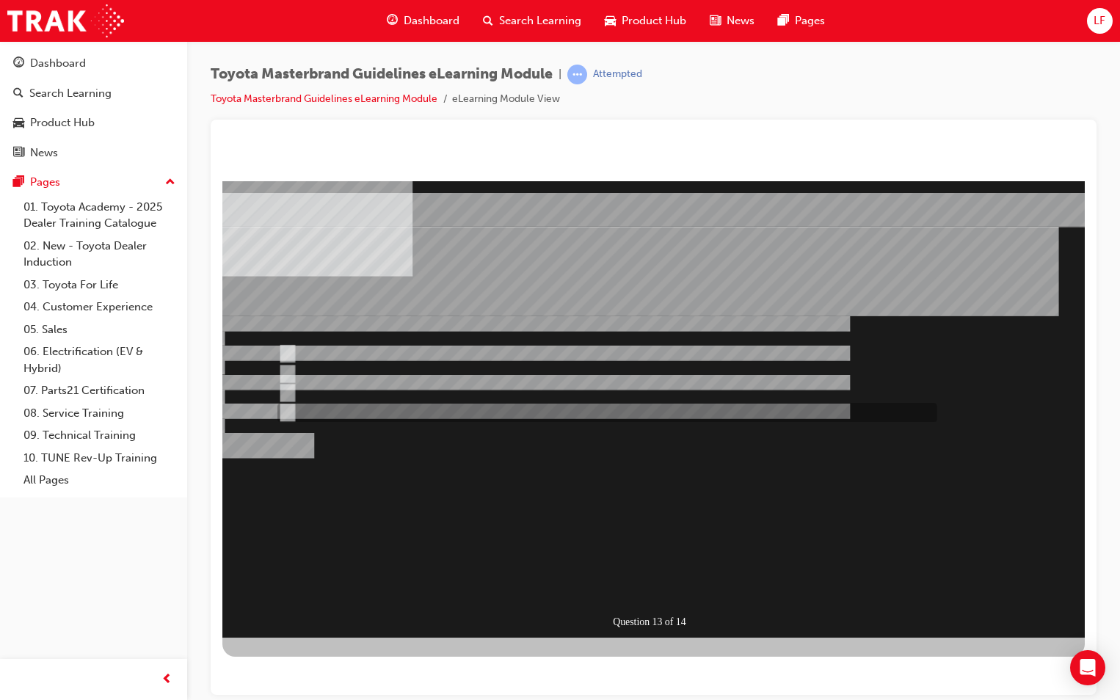
radio input "true"
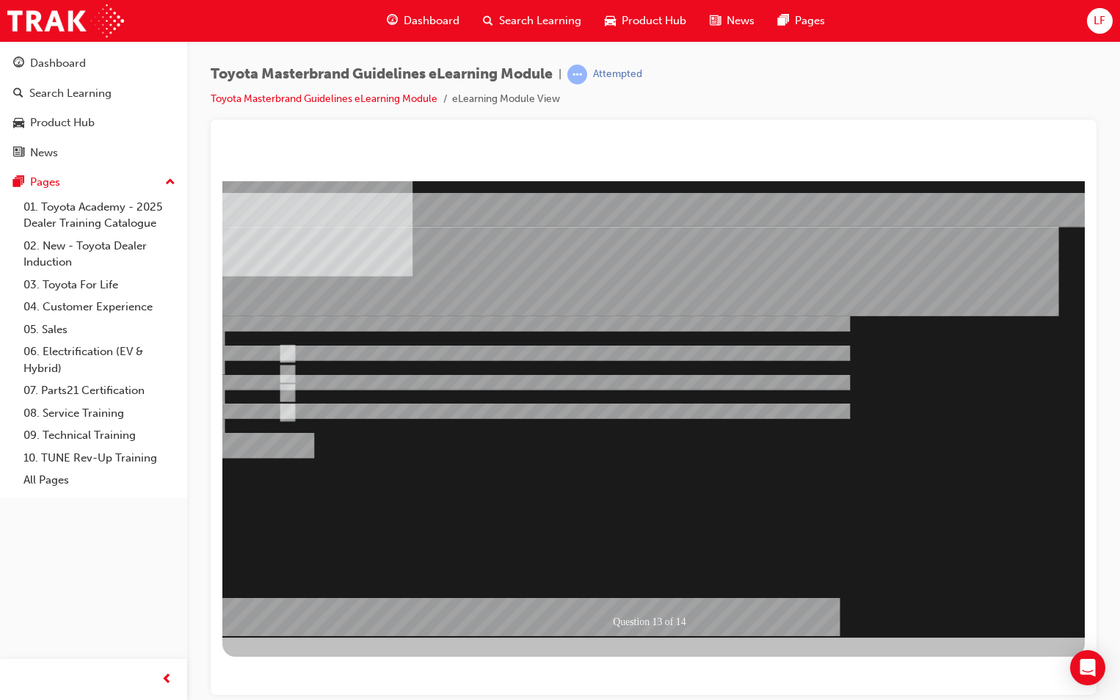
click at [670, 586] on div at bounding box center [653, 409] width 862 height 456
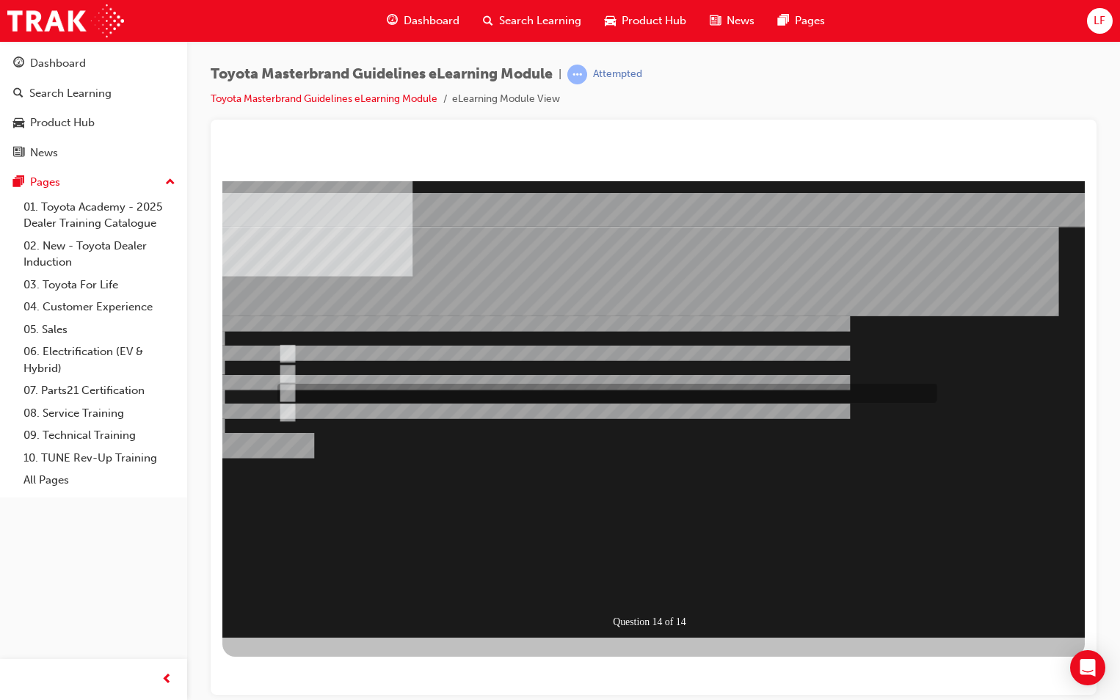
radio input "true"
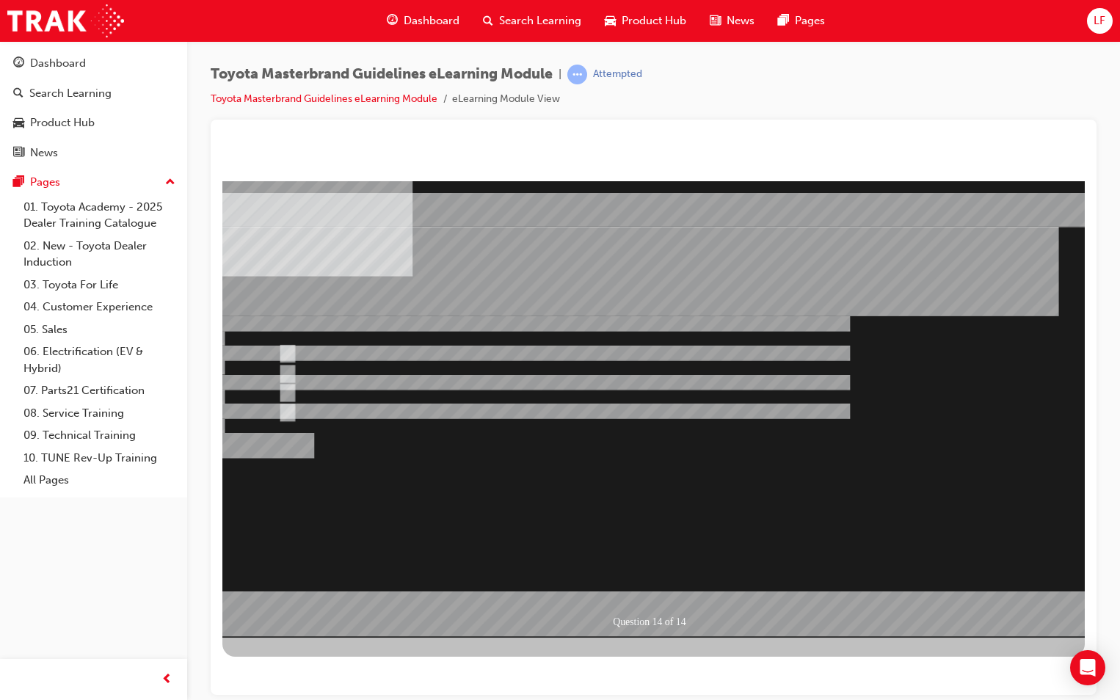
click at [637, 592] on div at bounding box center [653, 409] width 862 height 456
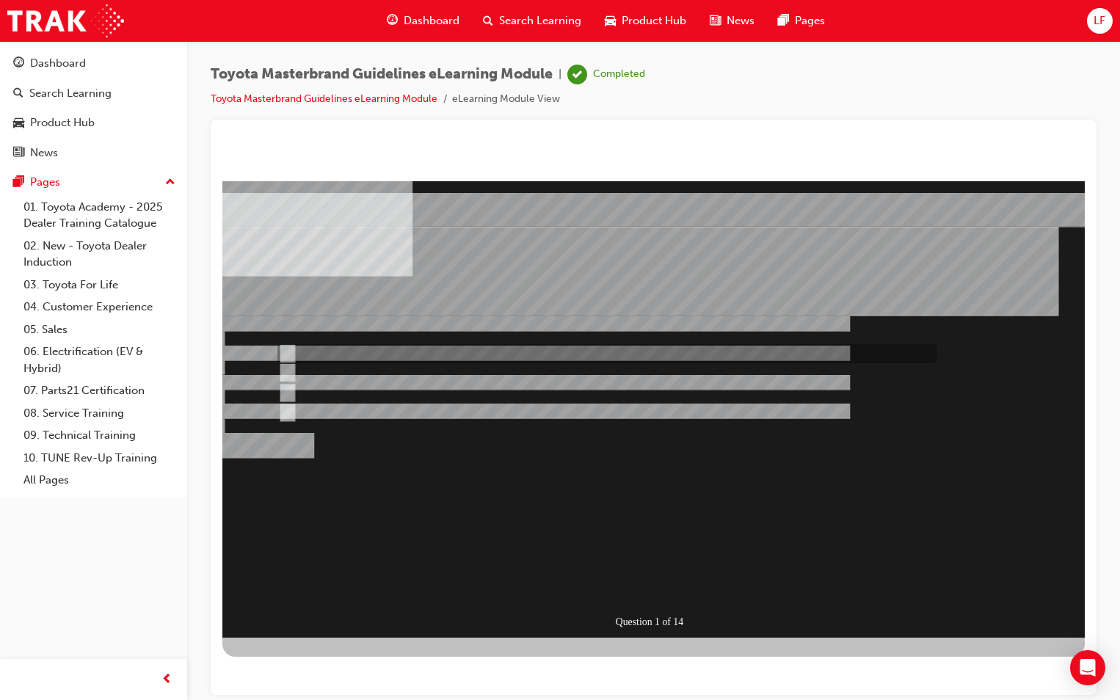
radio input "true"
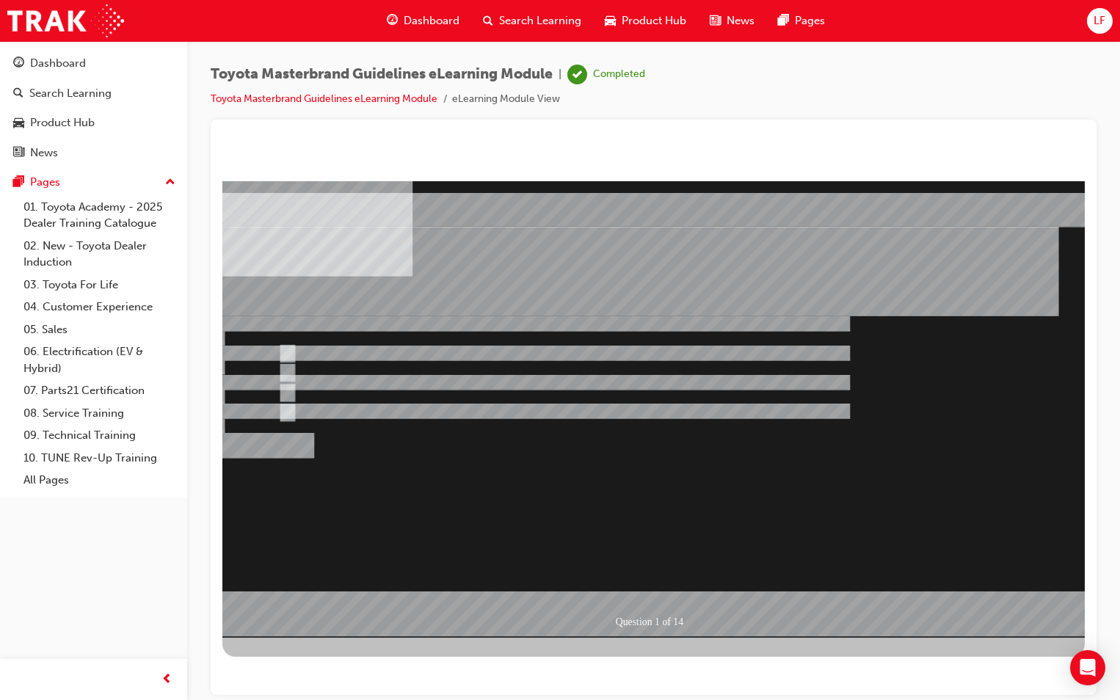
click at [661, 587] on div at bounding box center [653, 409] width 862 height 456
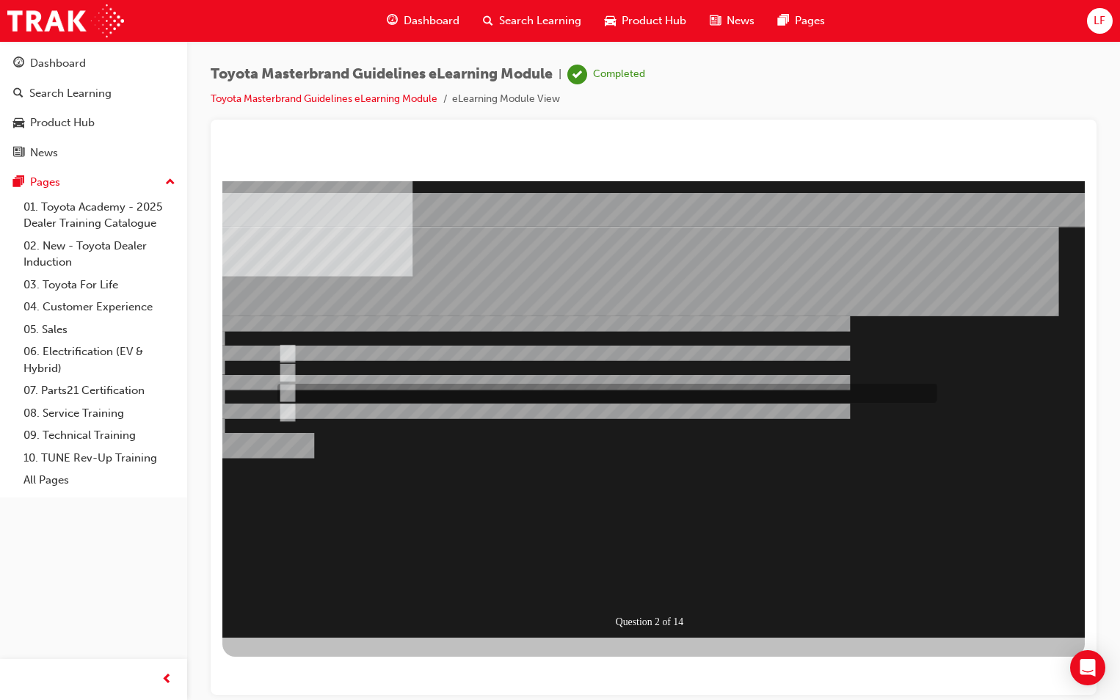
radio input "true"
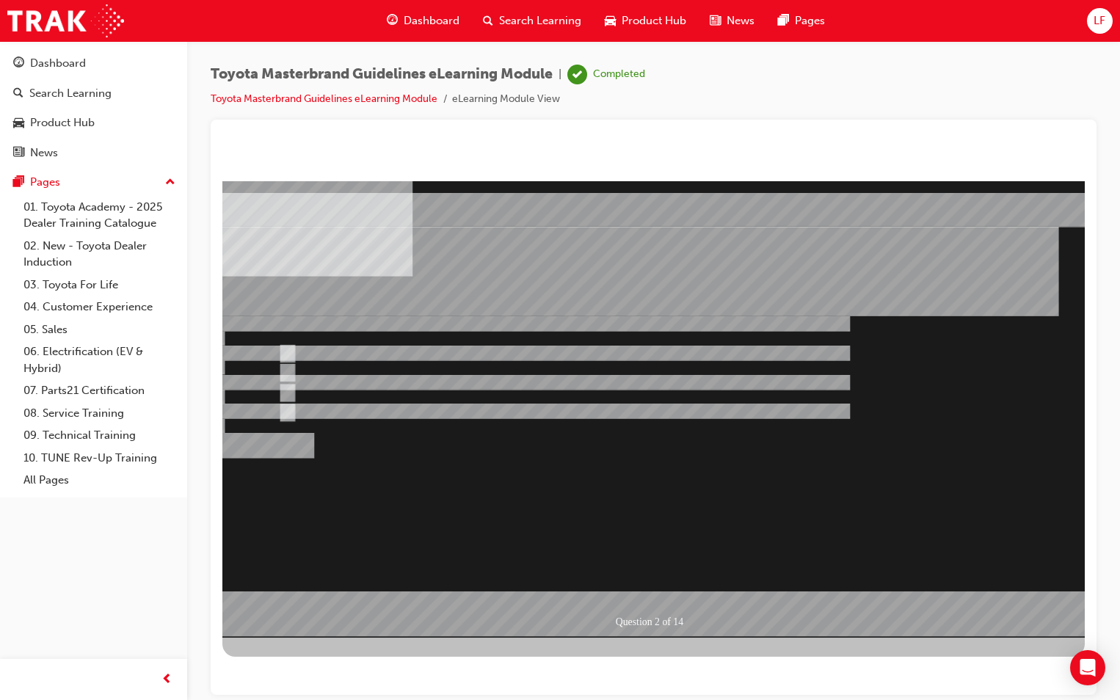
click at [654, 586] on div at bounding box center [653, 409] width 862 height 456
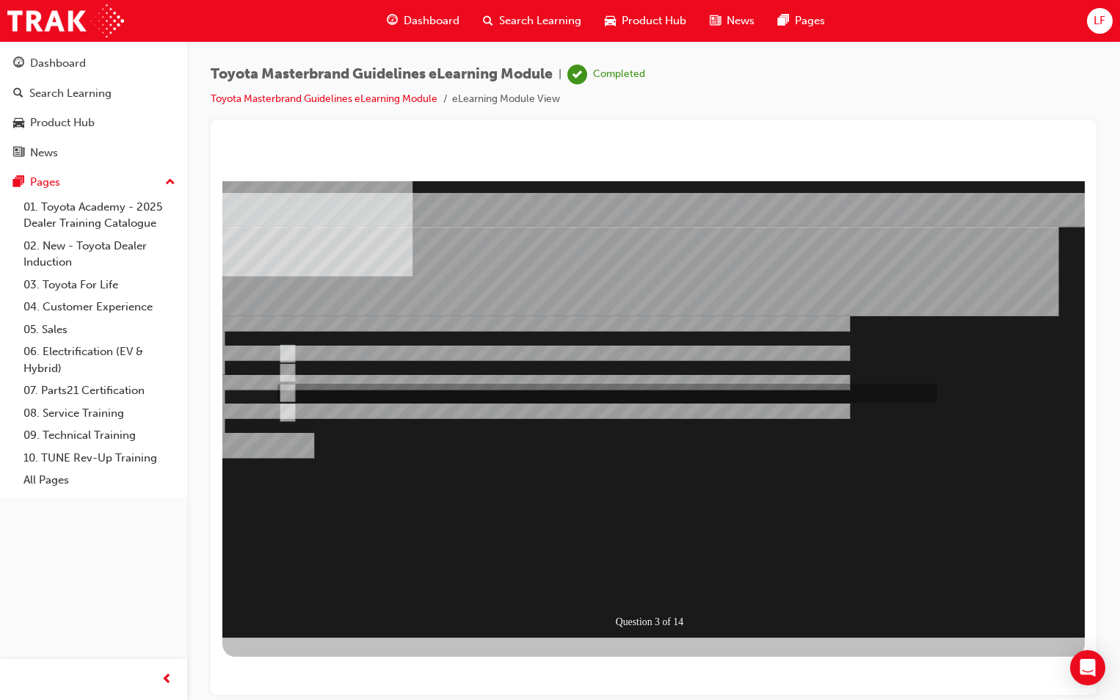
radio input "true"
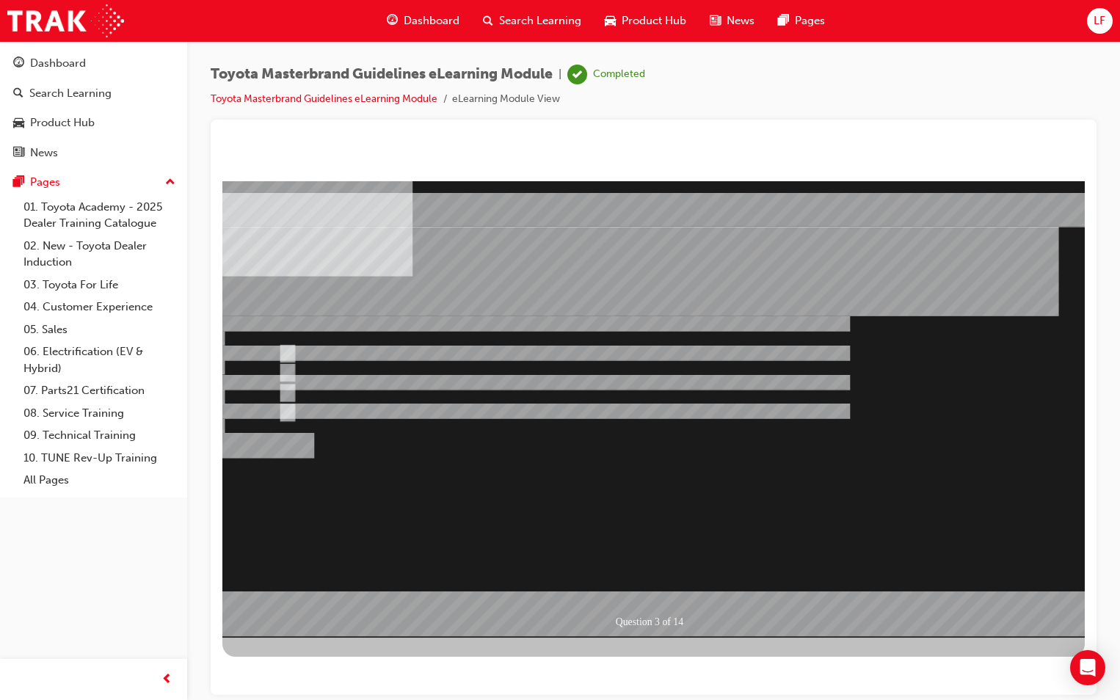
click at [644, 587] on div at bounding box center [653, 409] width 862 height 456
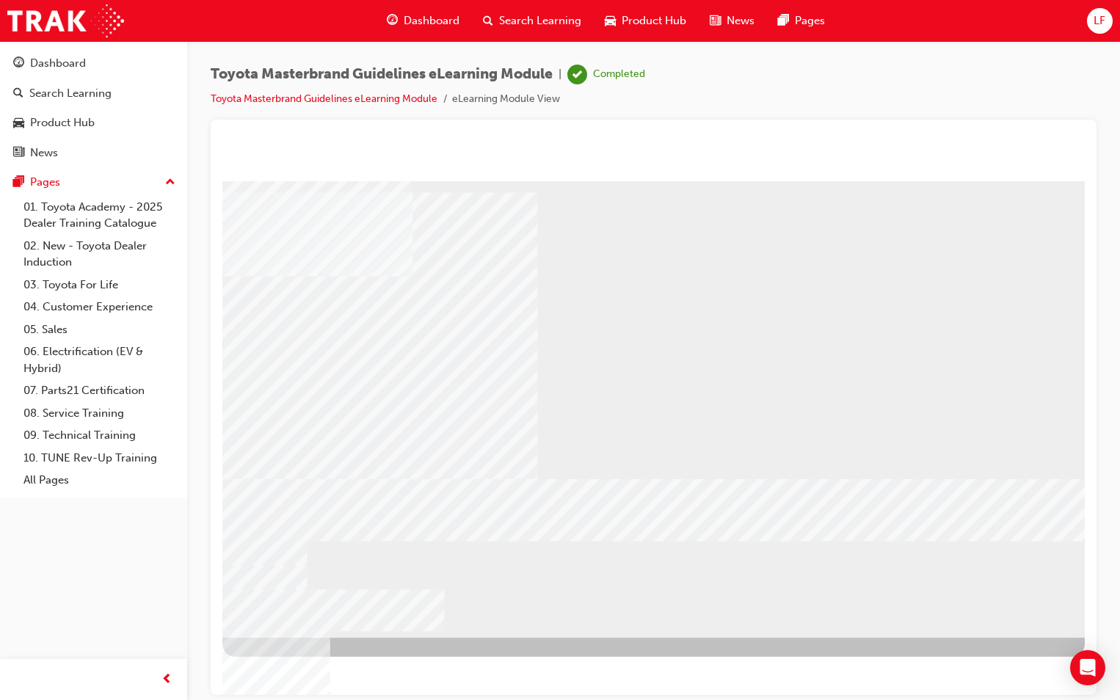
drag, startPoint x: 387, startPoint y: 419, endPoint x: 399, endPoint y: 435, distance: 20.0
drag, startPoint x: 407, startPoint y: 478, endPoint x: 520, endPoint y: 500, distance: 115.9
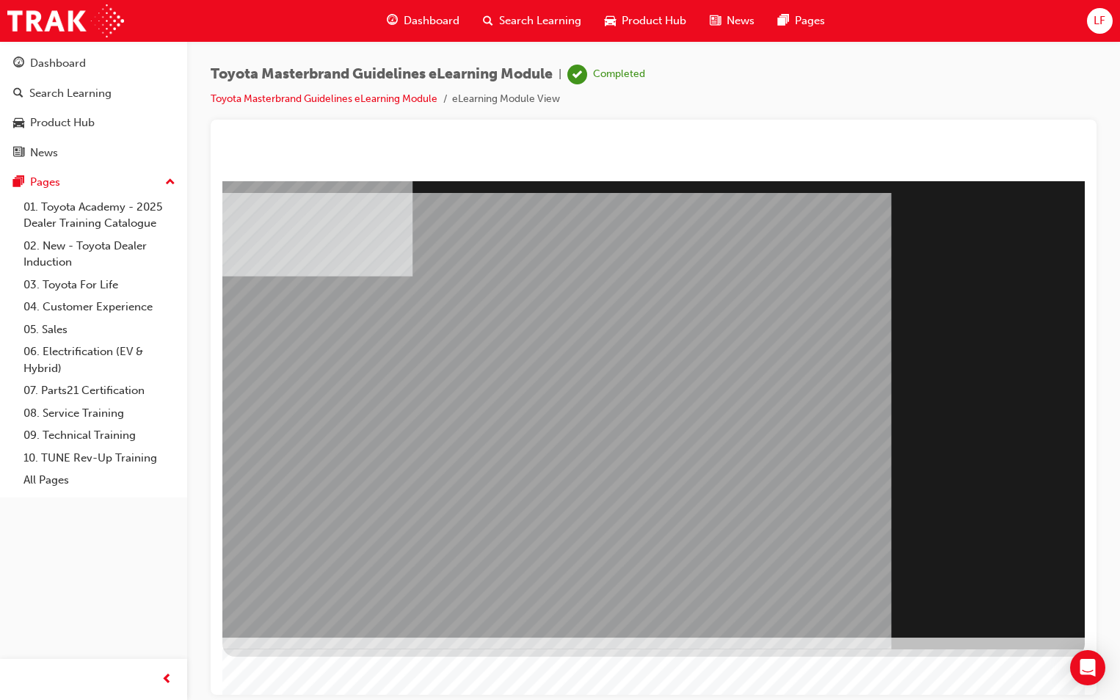
click at [1021, 622] on div "Section Title Page" at bounding box center [653, 409] width 862 height 456
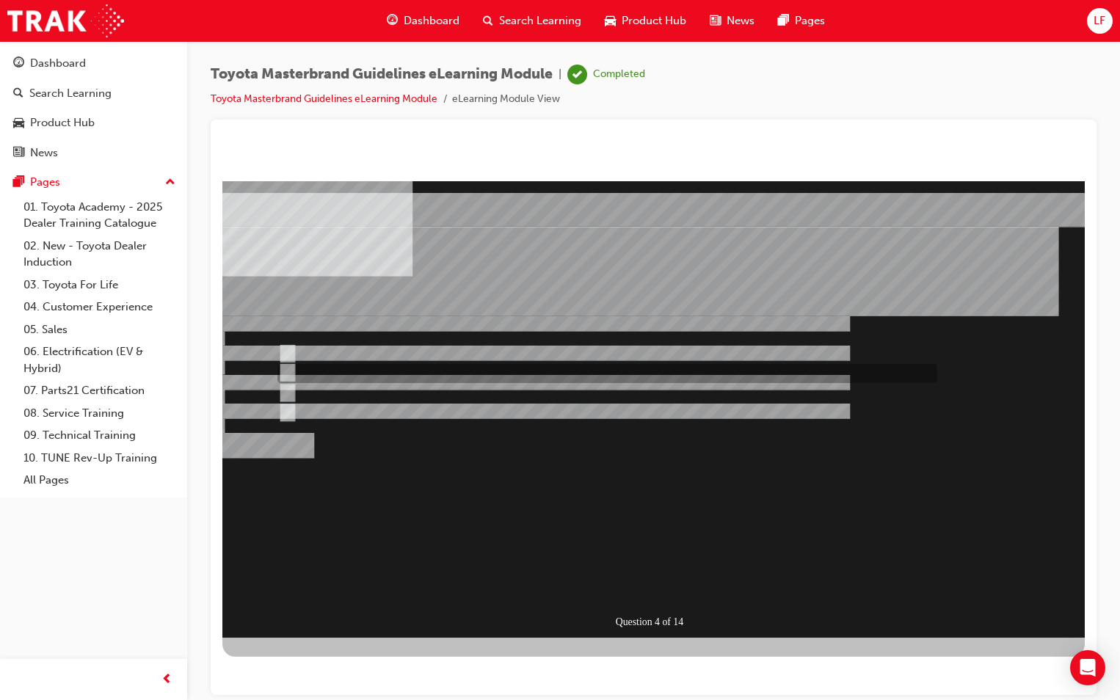
radio input "true"
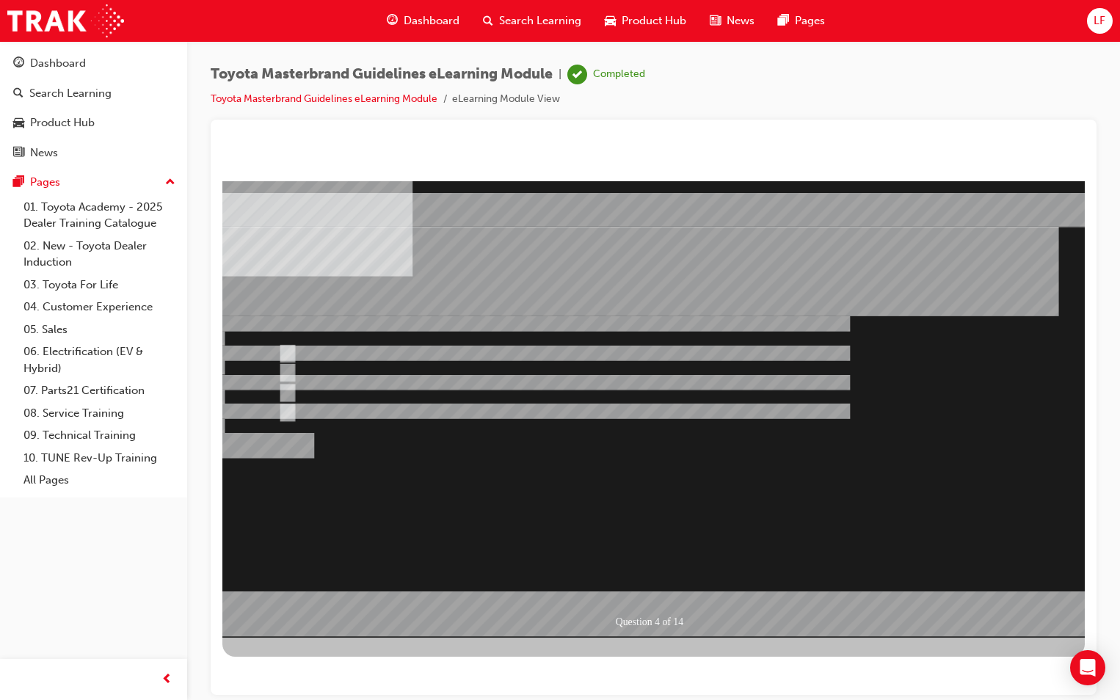
click at [647, 591] on div at bounding box center [653, 409] width 862 height 456
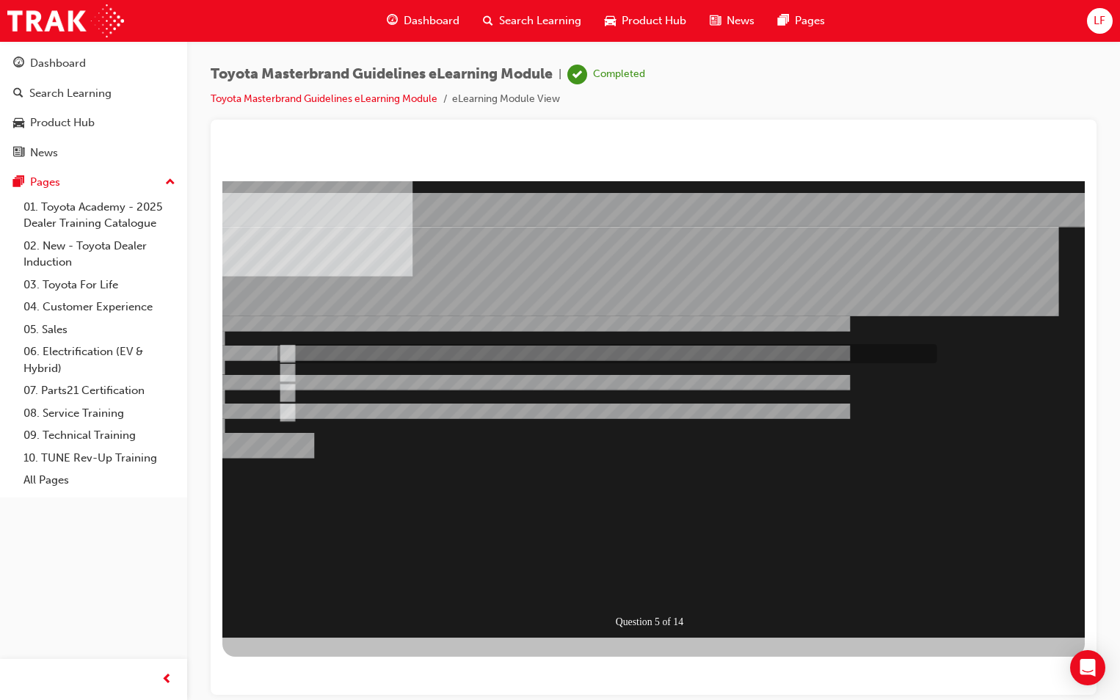
radio input "true"
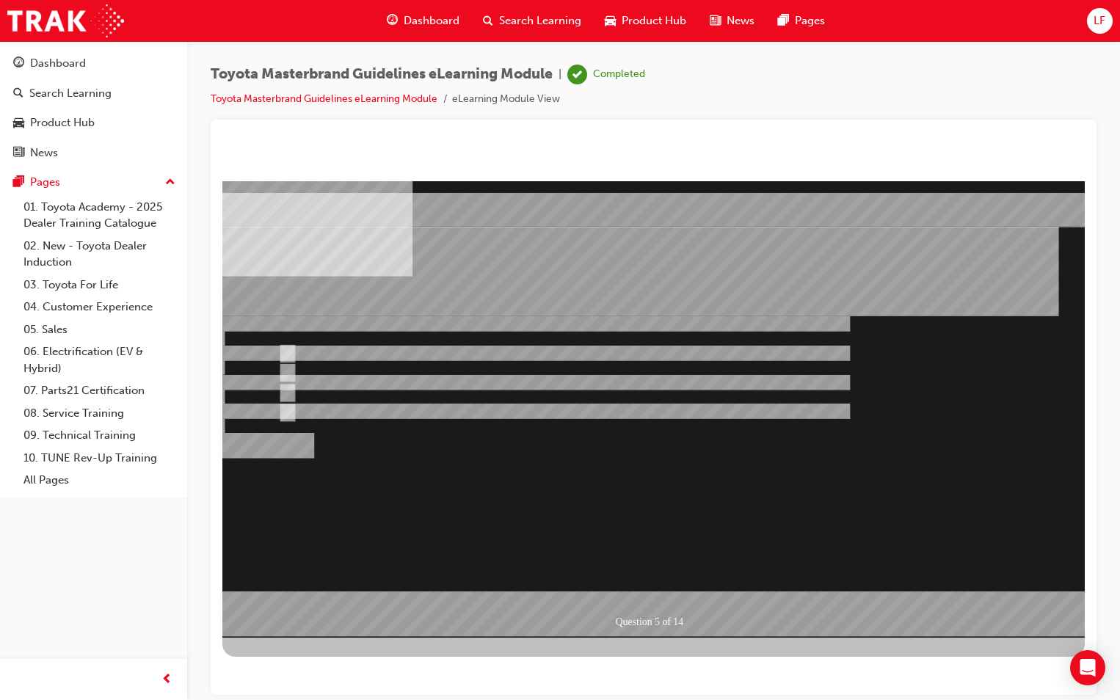
click at [650, 584] on div at bounding box center [653, 409] width 862 height 456
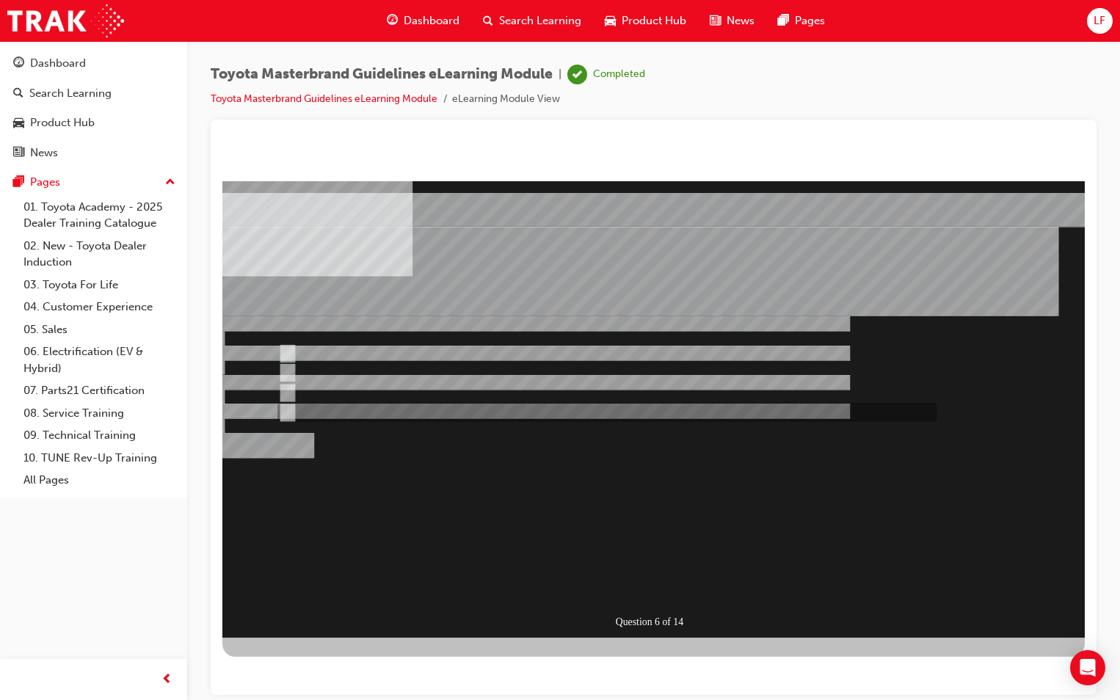
radio input "true"
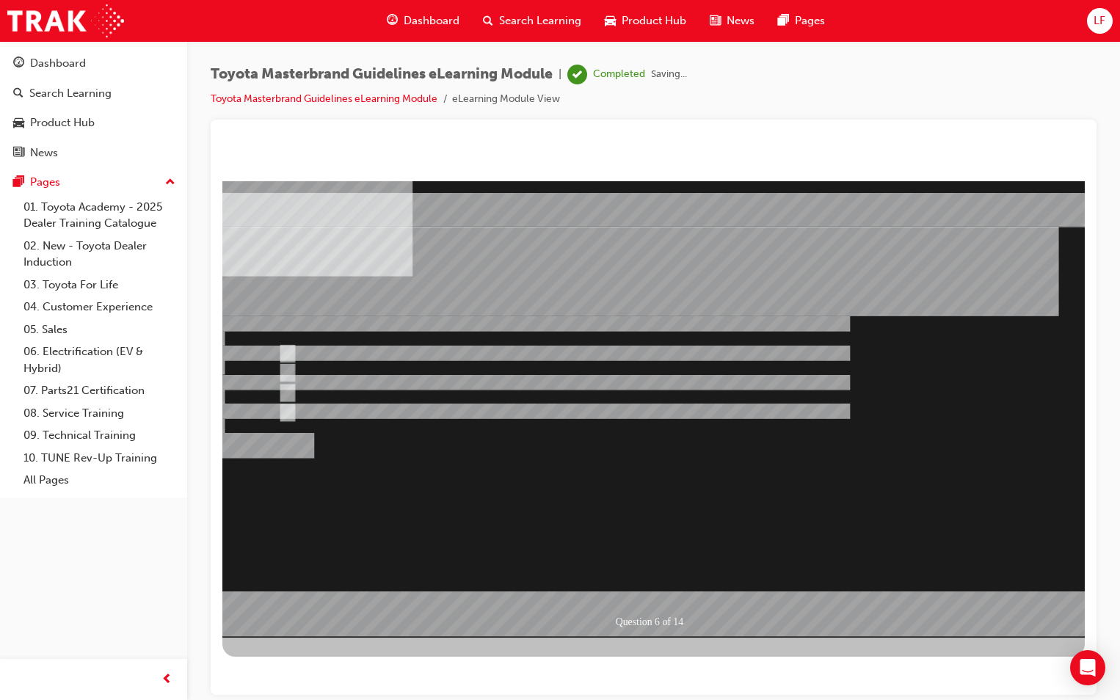
click at [648, 586] on div at bounding box center [653, 409] width 862 height 456
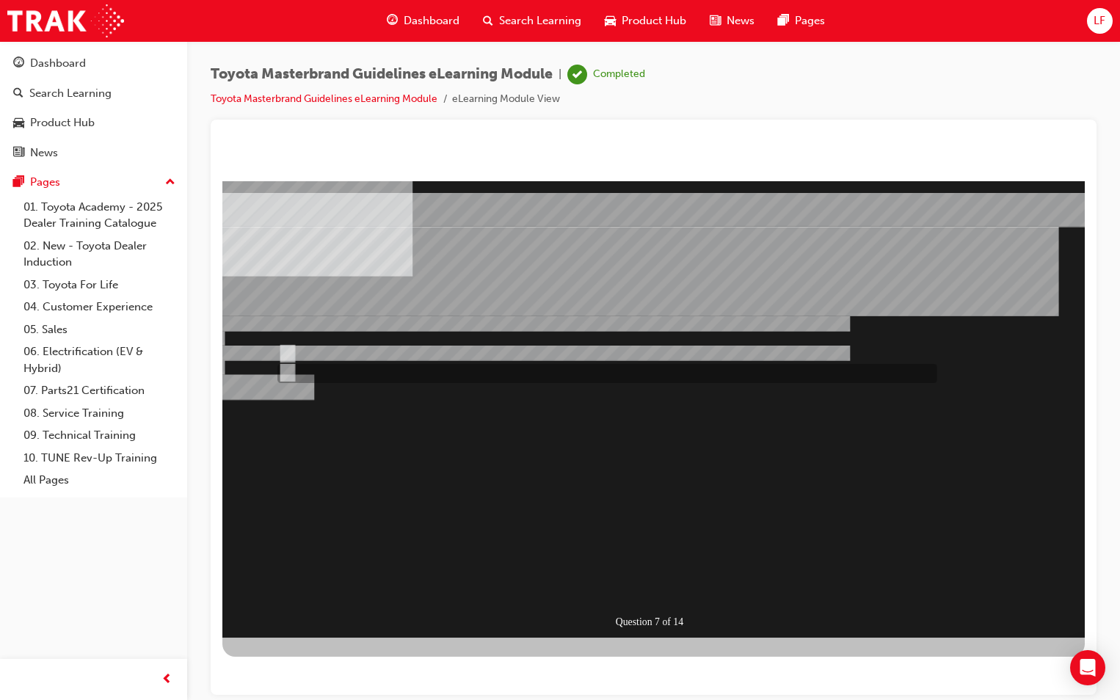
radio input "true"
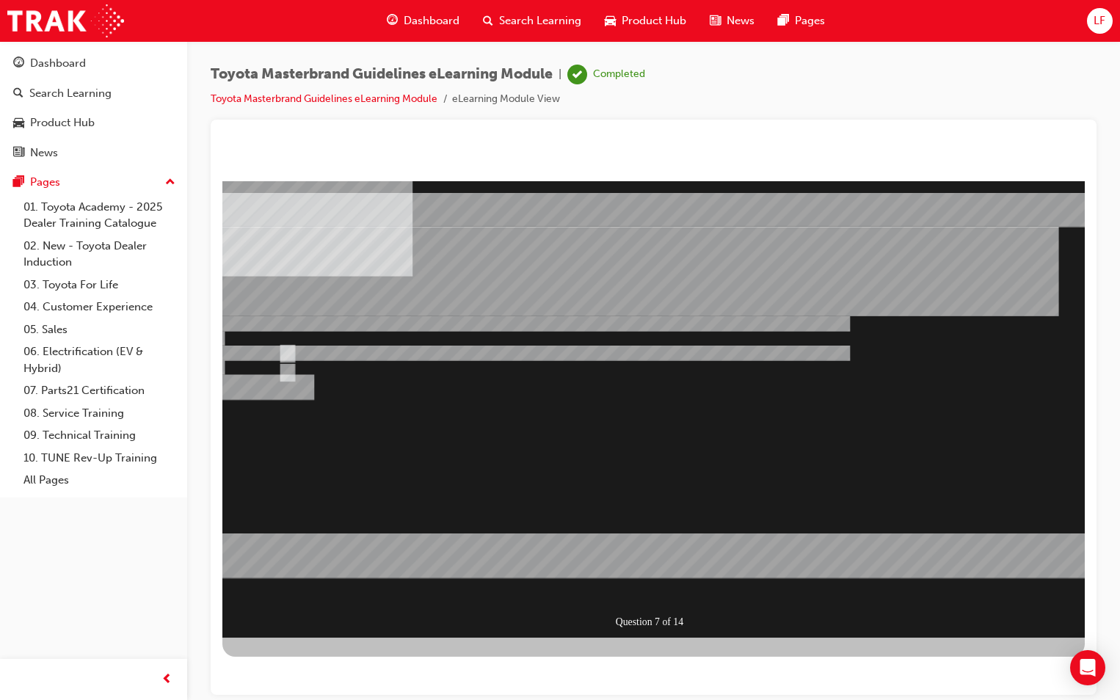
click at [652, 586] on div at bounding box center [653, 409] width 862 height 456
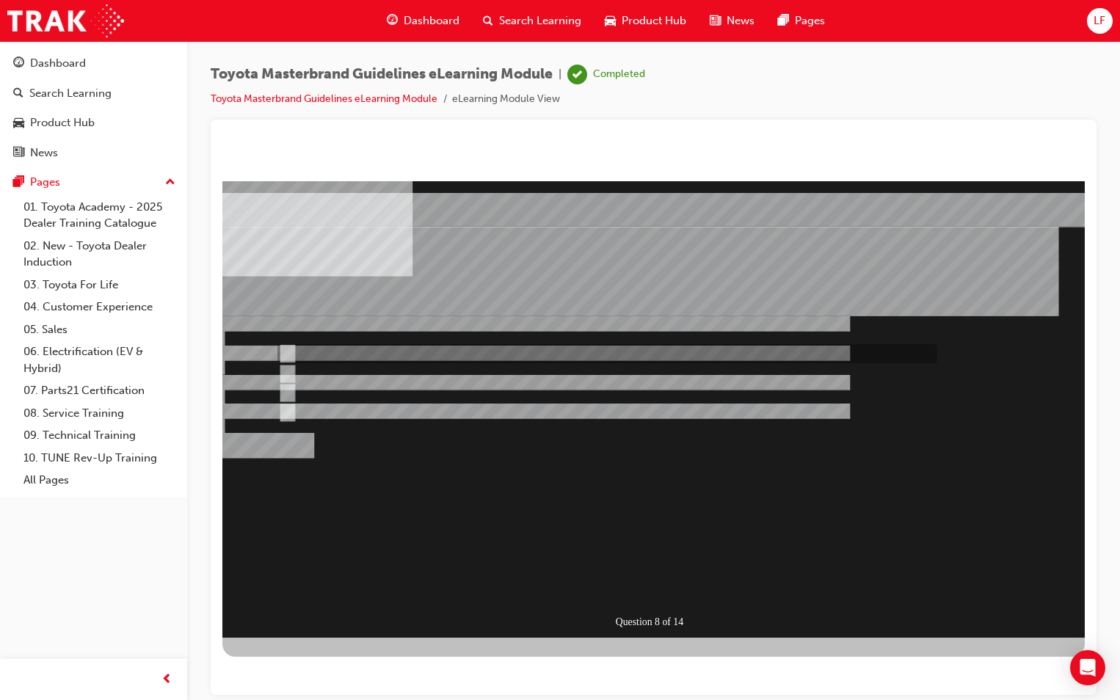
radio input "true"
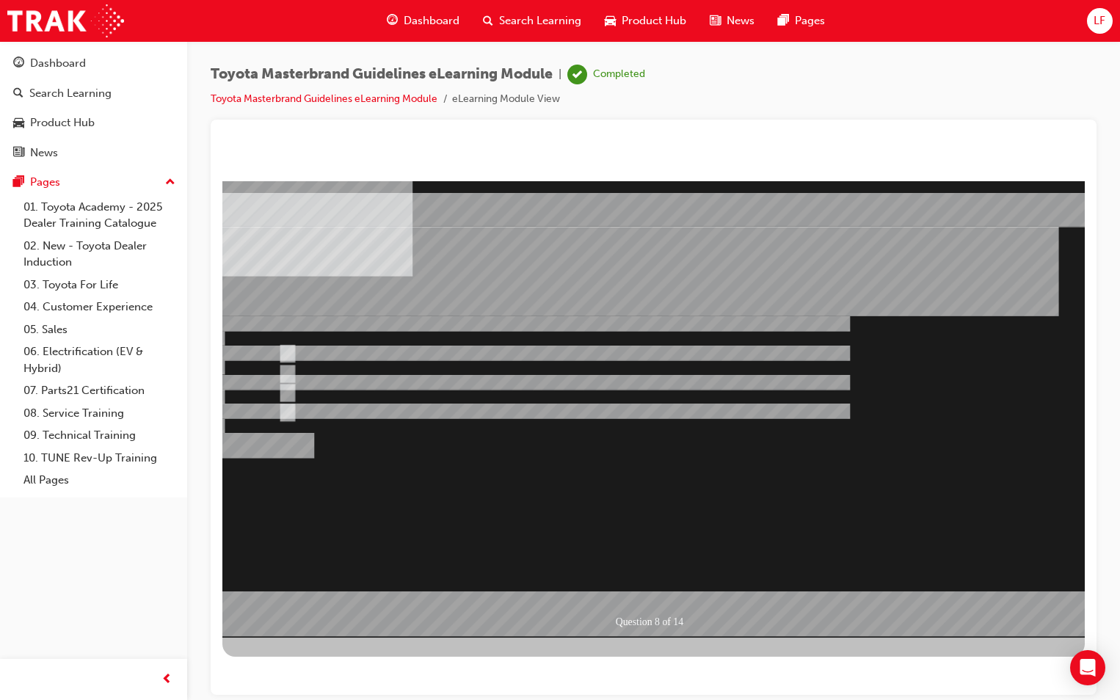
click at [647, 587] on div at bounding box center [653, 409] width 862 height 456
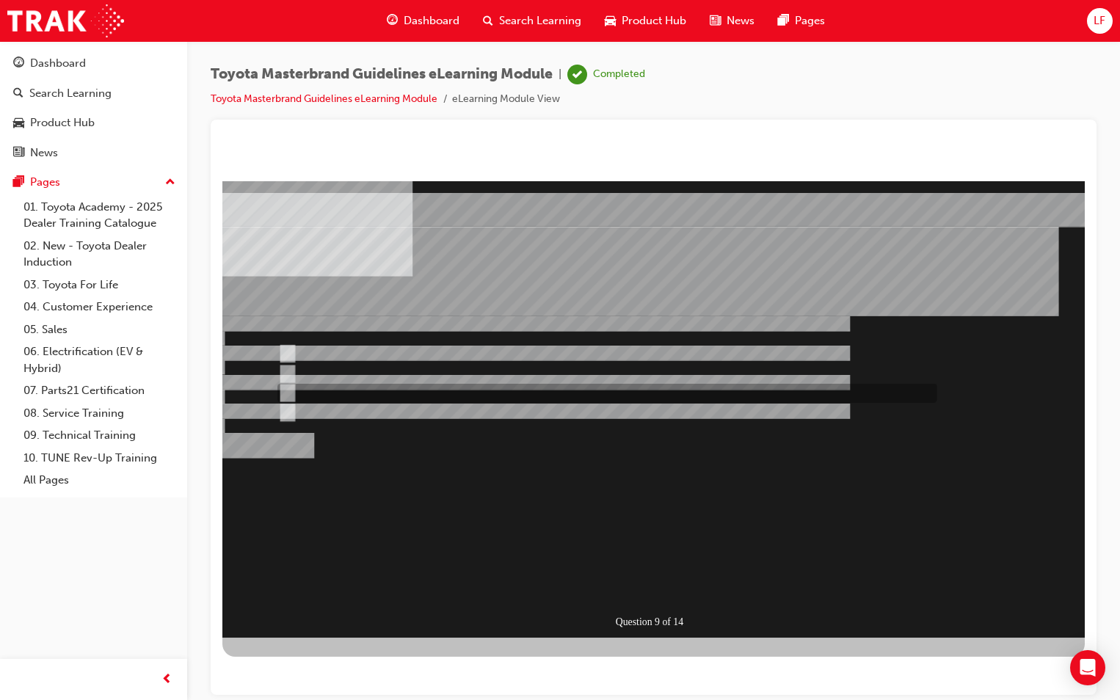
radio input "true"
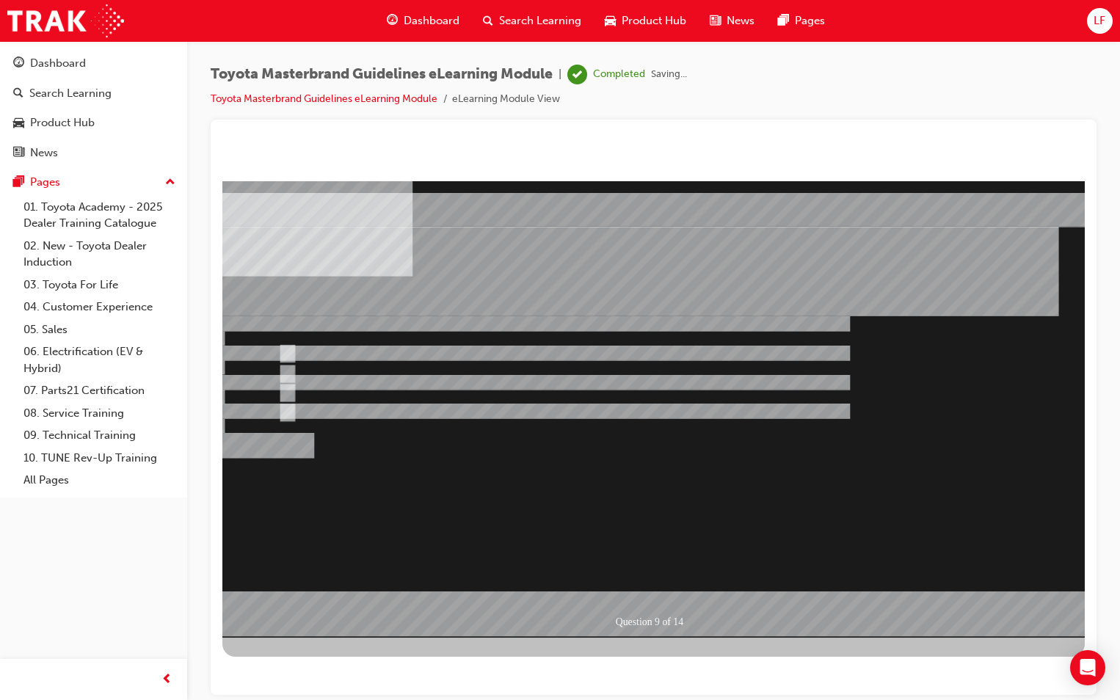
click at [680, 591] on div at bounding box center [653, 409] width 862 height 456
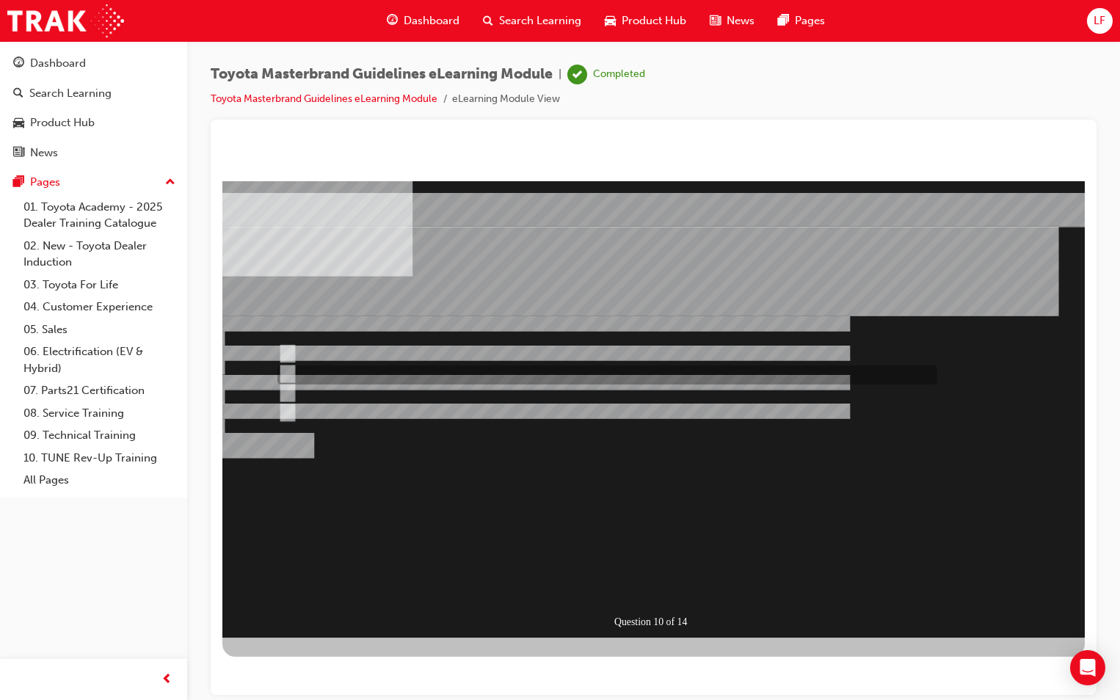
radio input "true"
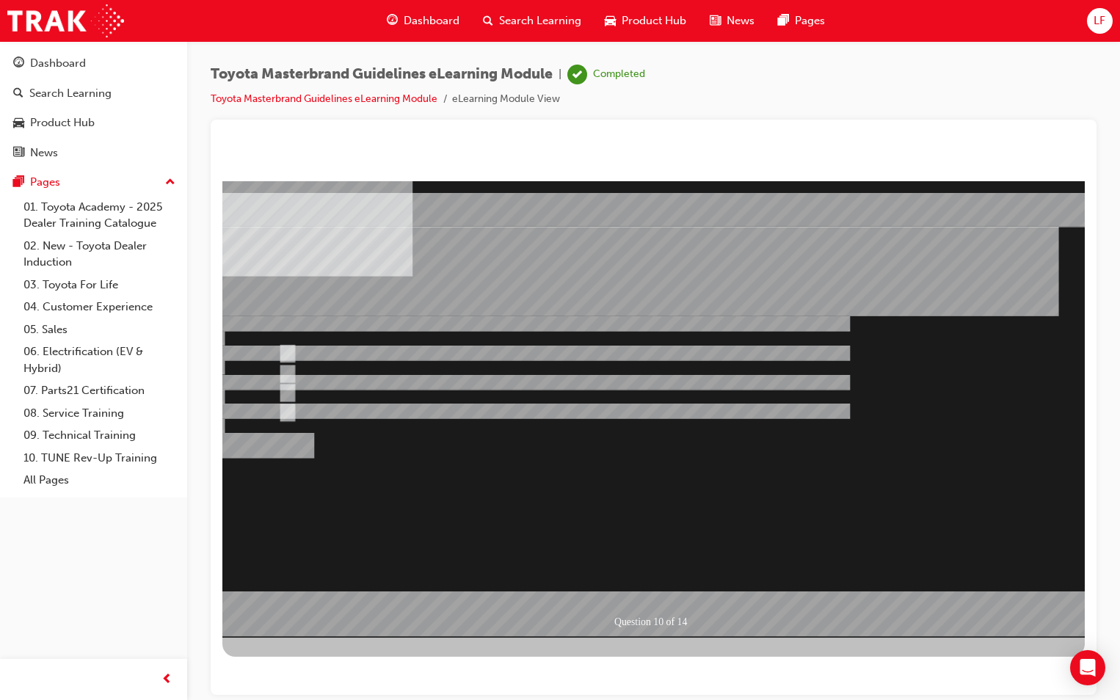
click at [652, 587] on div at bounding box center [653, 409] width 862 height 456
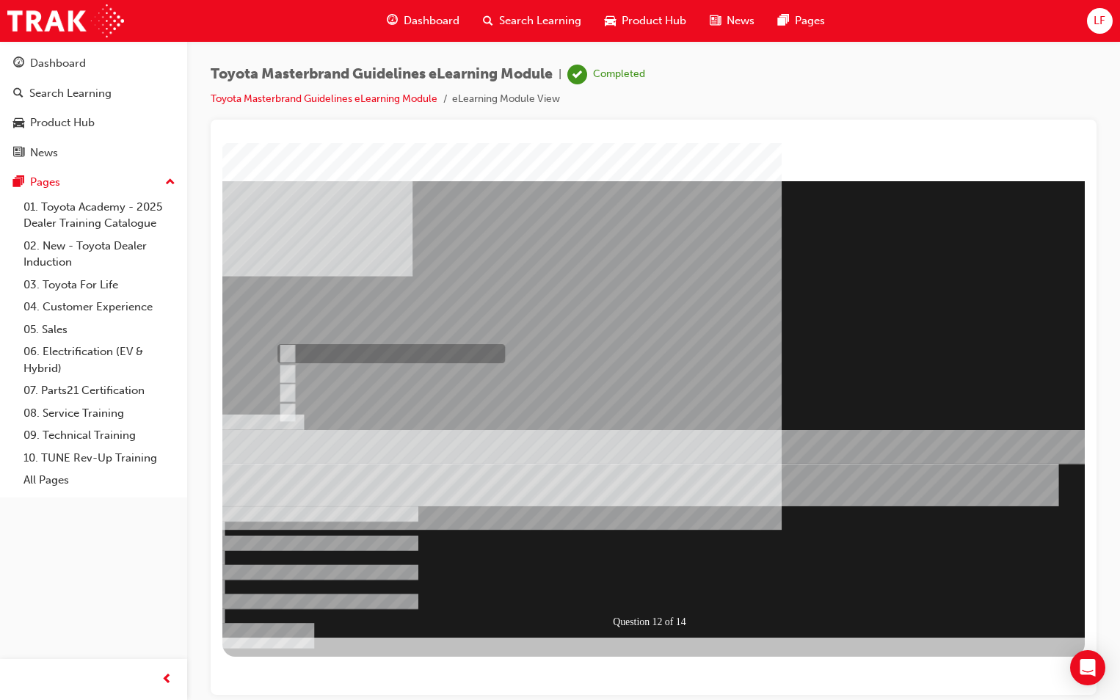
radio input "true"
click at [659, 582] on div at bounding box center [653, 409] width 862 height 456
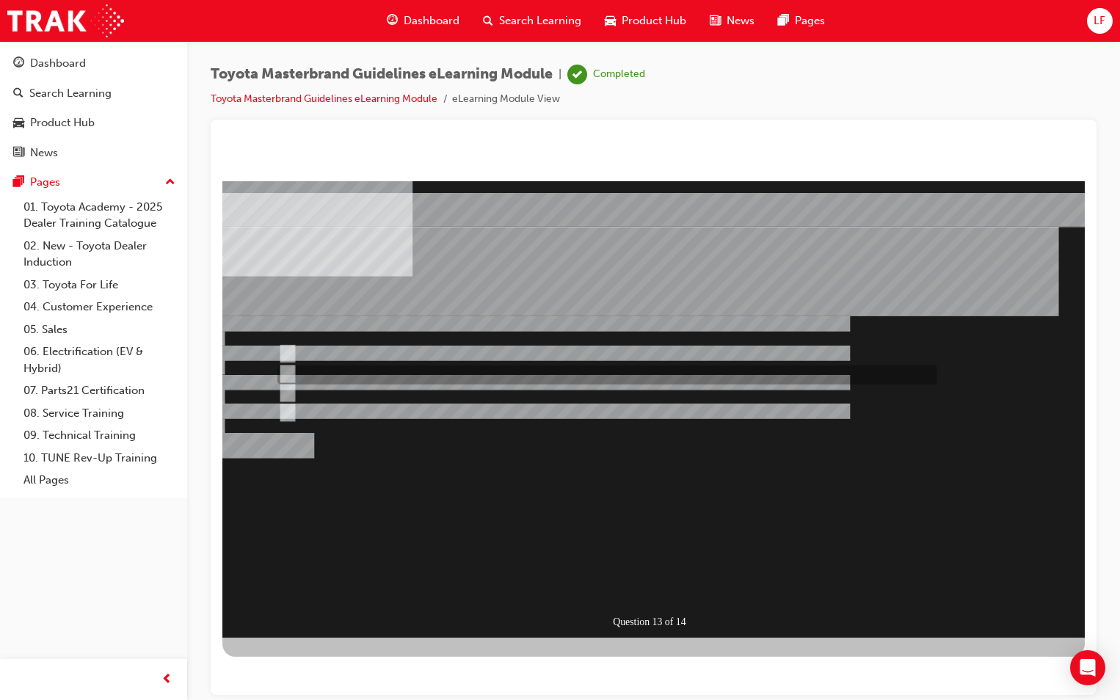
radio input "true"
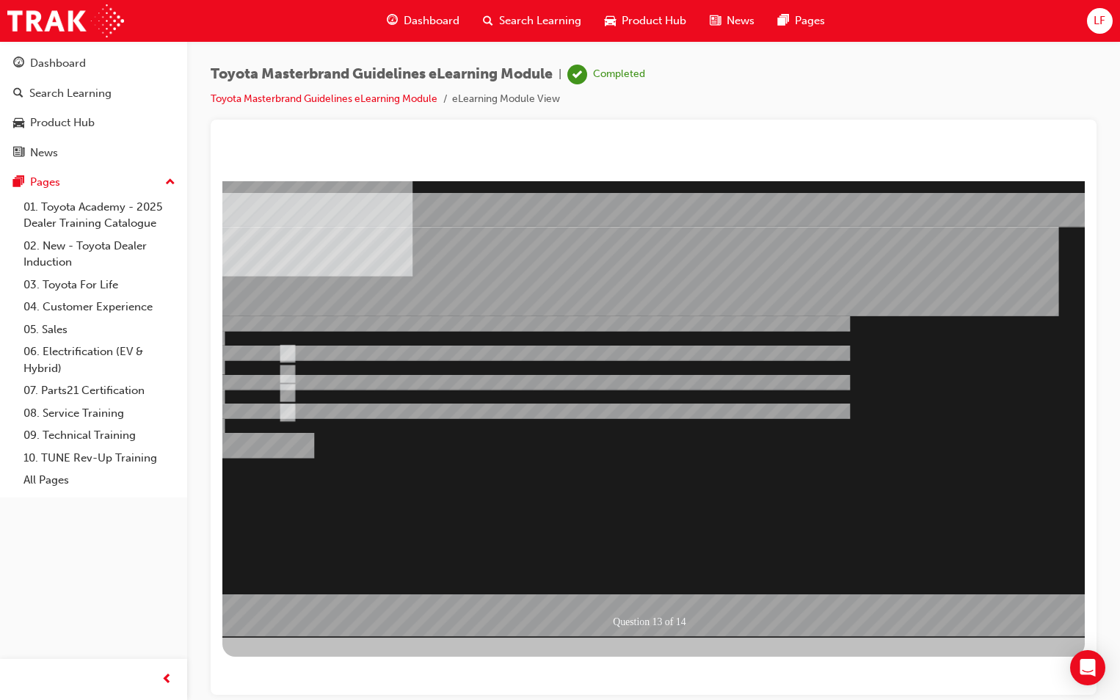
click at [288, 409] on div at bounding box center [653, 409] width 862 height 456
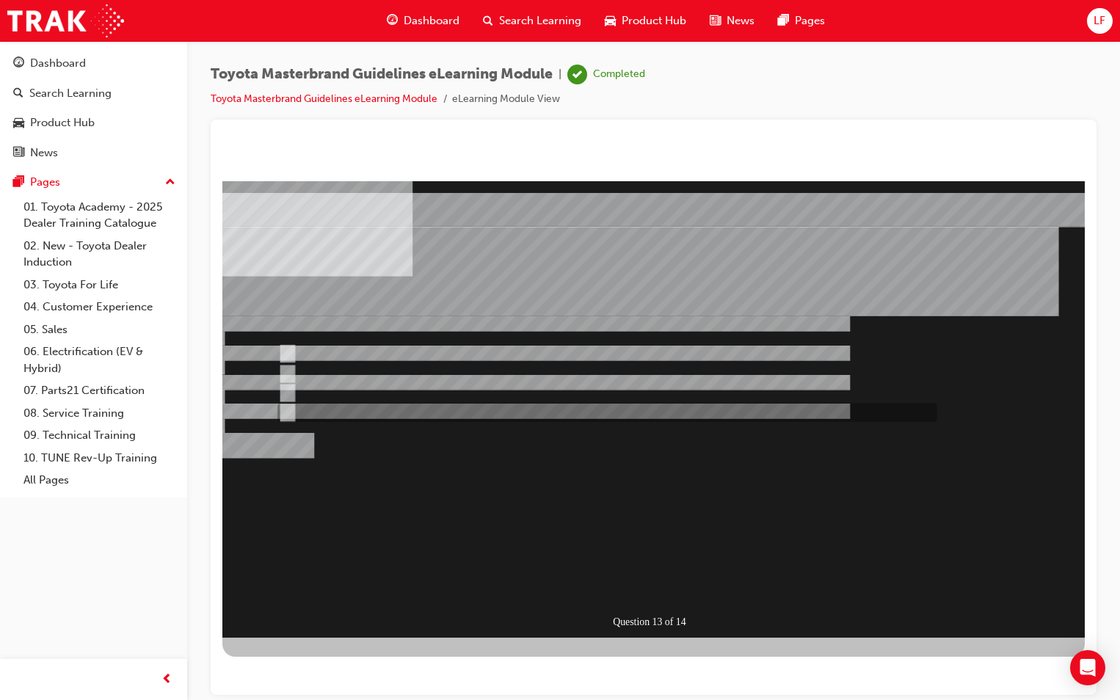
radio input "true"
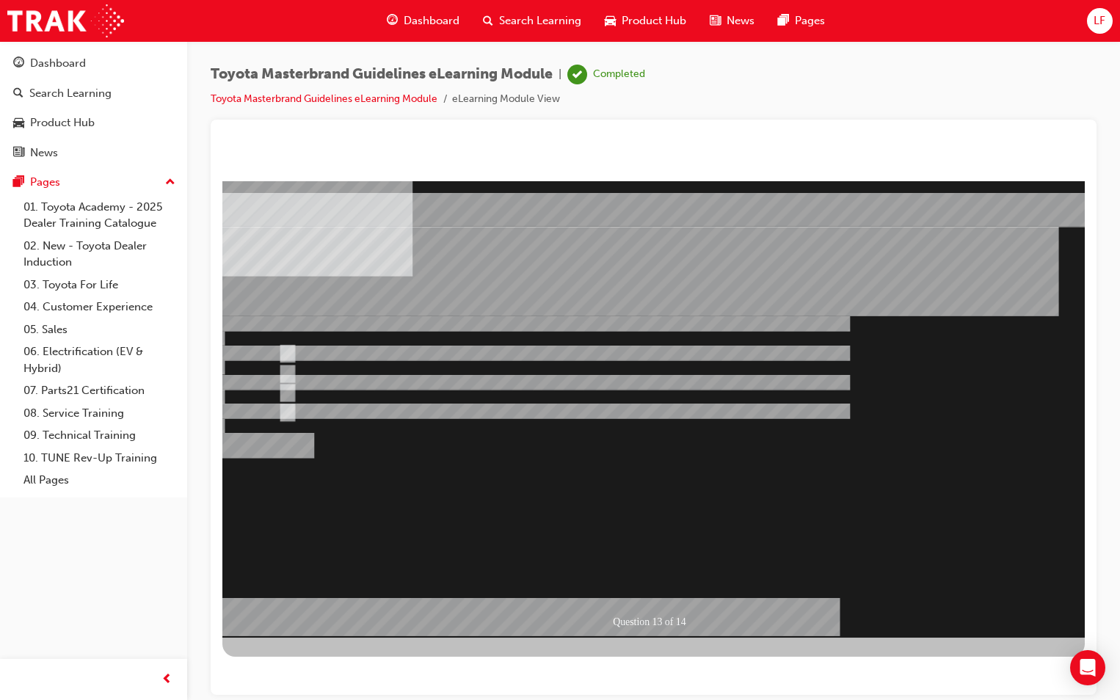
click at [654, 584] on div at bounding box center [653, 409] width 862 height 456
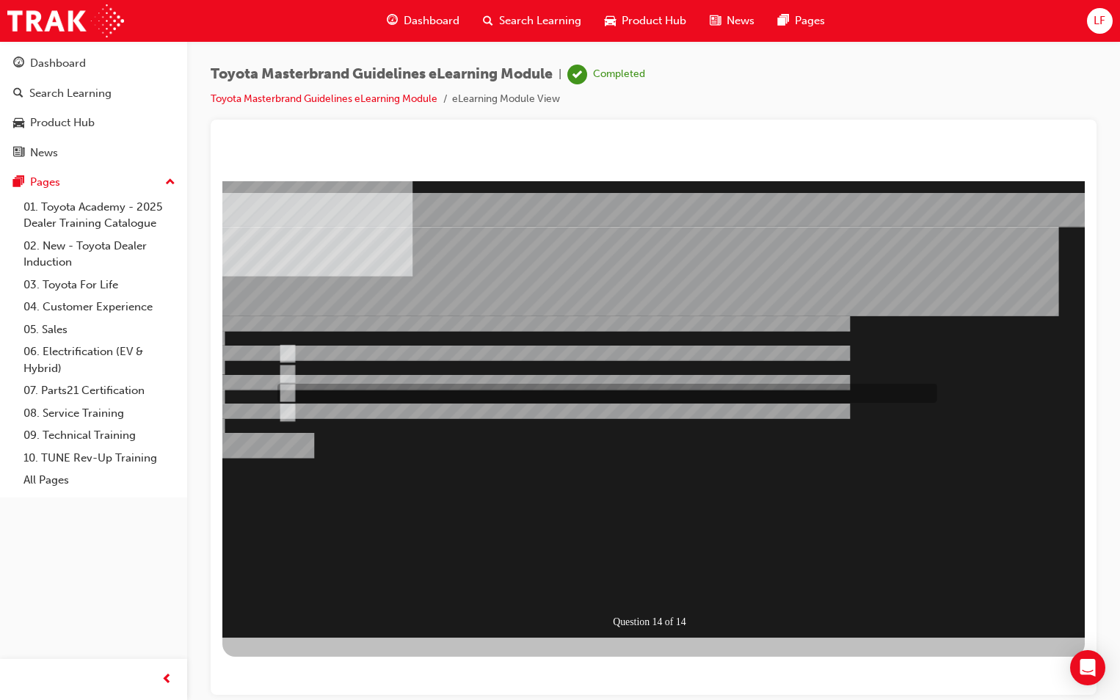
radio input "true"
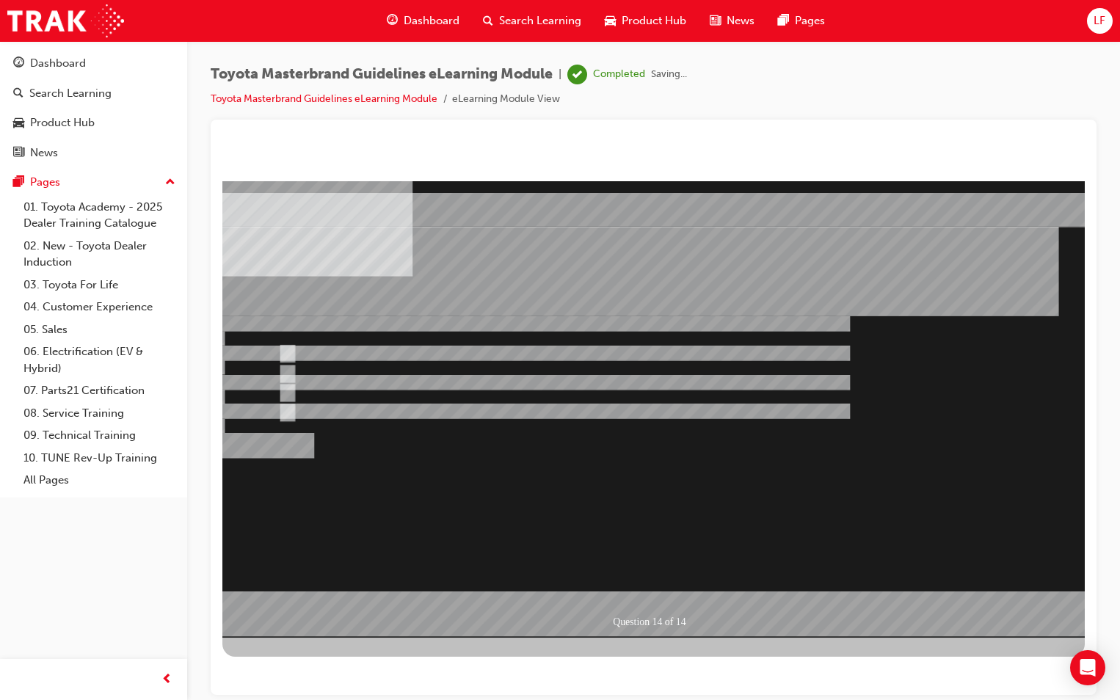
click at [644, 583] on div at bounding box center [653, 409] width 862 height 456
